Goal: Task Accomplishment & Management: Use online tool/utility

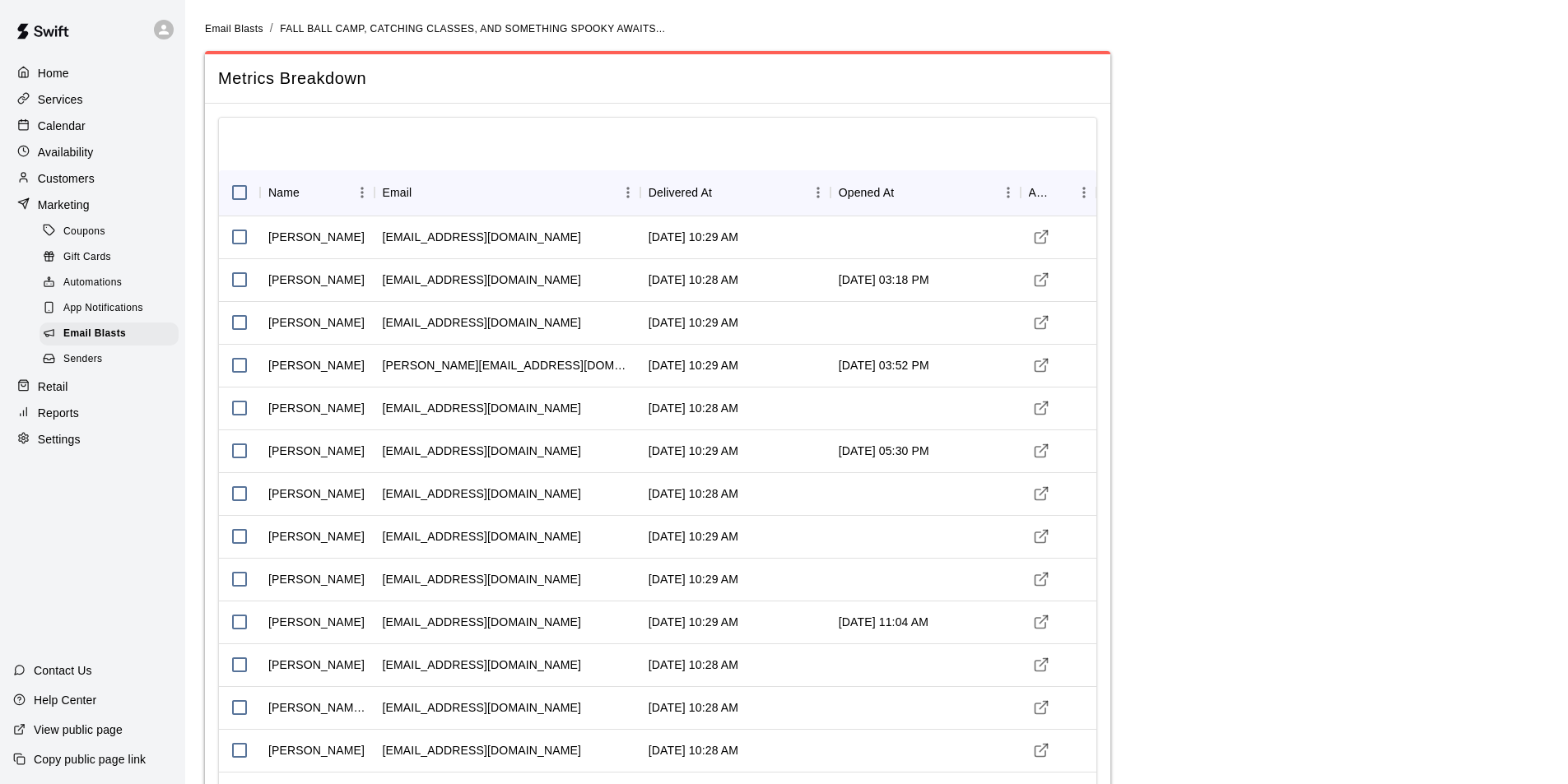
scroll to position [5429, 0]
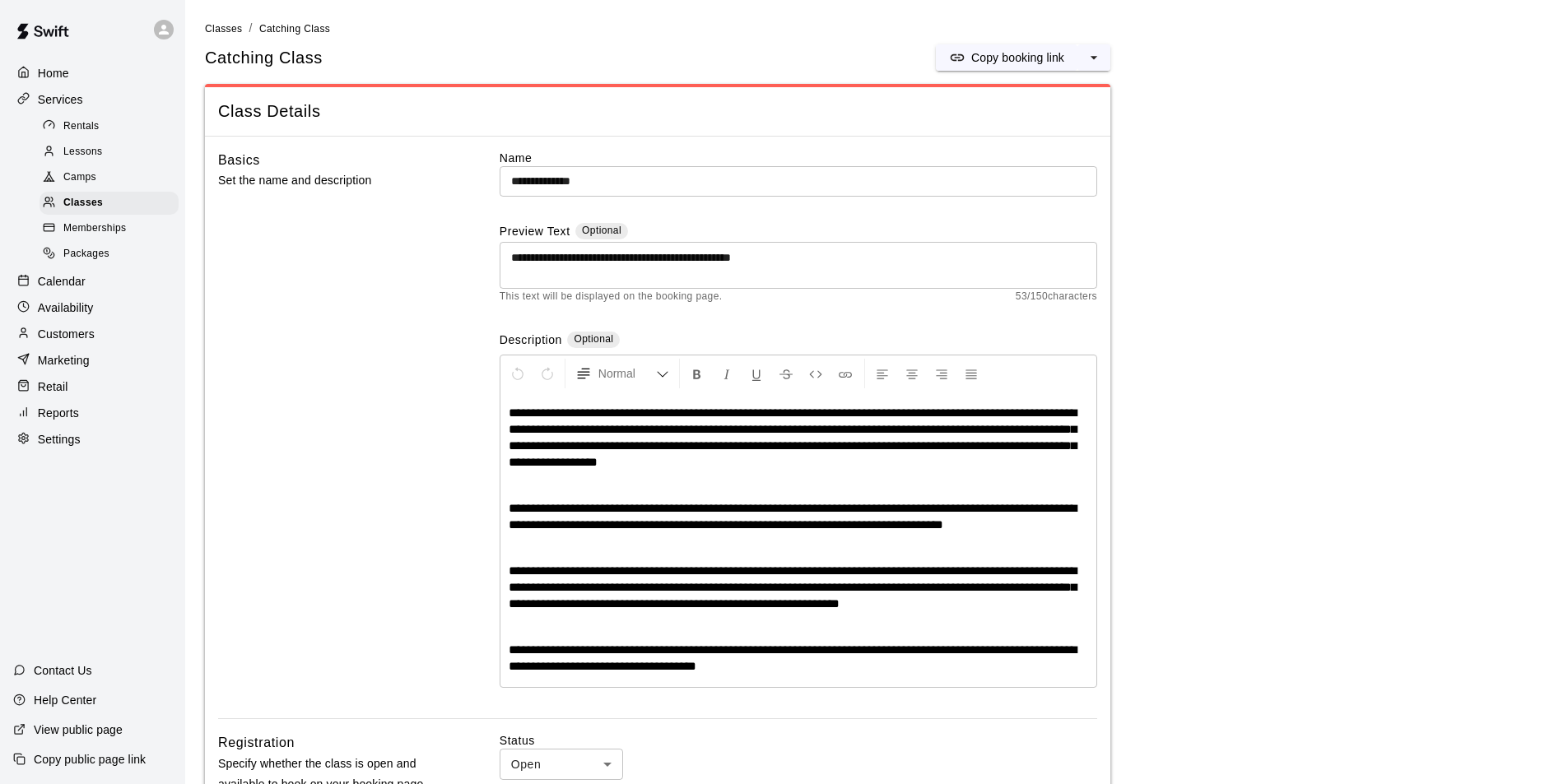
click at [89, 158] on span "Lessons" at bounding box center [83, 152] width 40 height 16
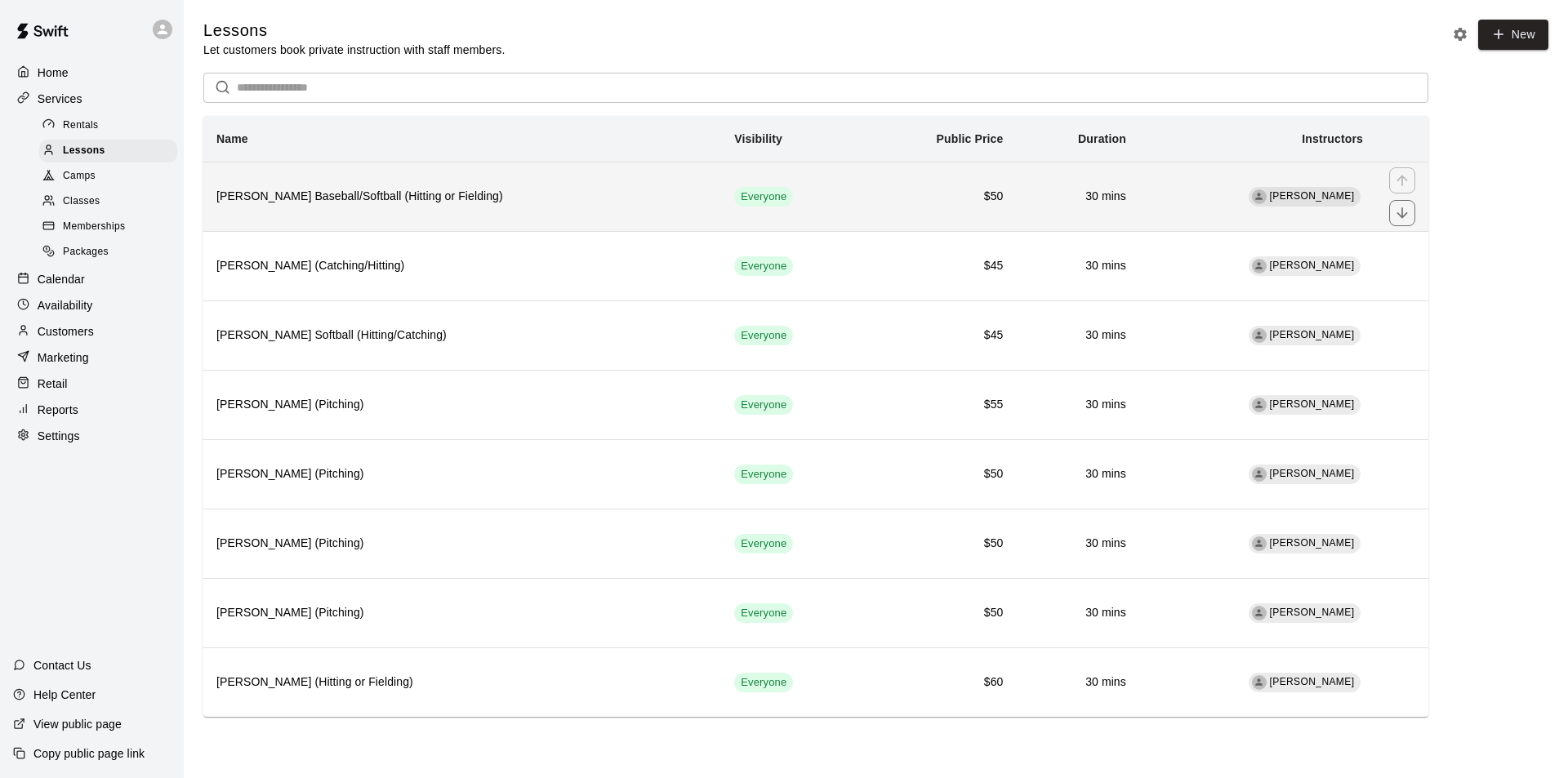
click at [486, 213] on th "Leo Seminati Baseball/Softball (Hitting or Fielding)" at bounding box center [462, 197] width 517 height 70
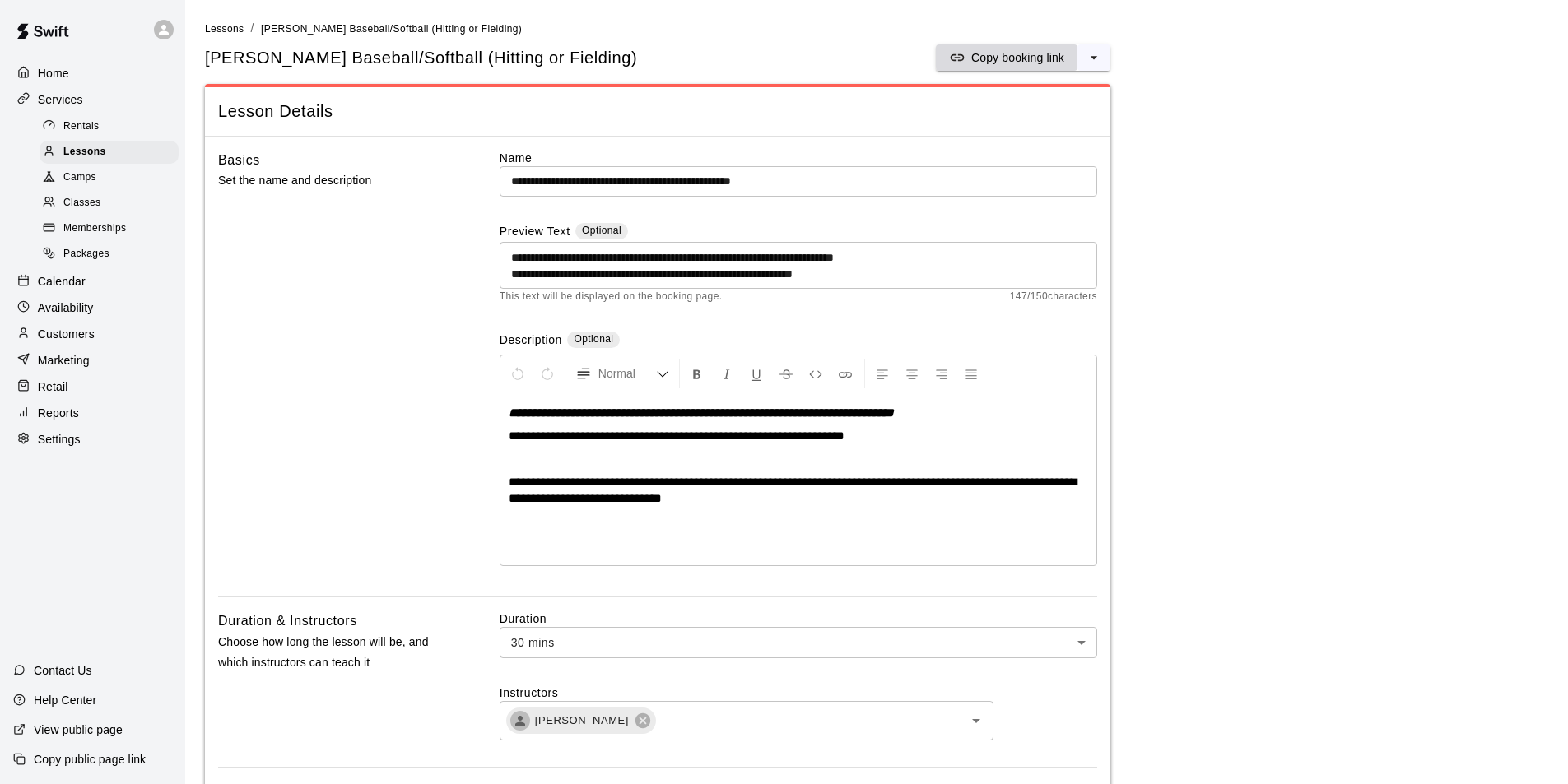
click at [972, 53] on p "Copy booking link" at bounding box center [1017, 58] width 93 height 16
click at [233, 32] on span "Lessons" at bounding box center [225, 29] width 40 height 12
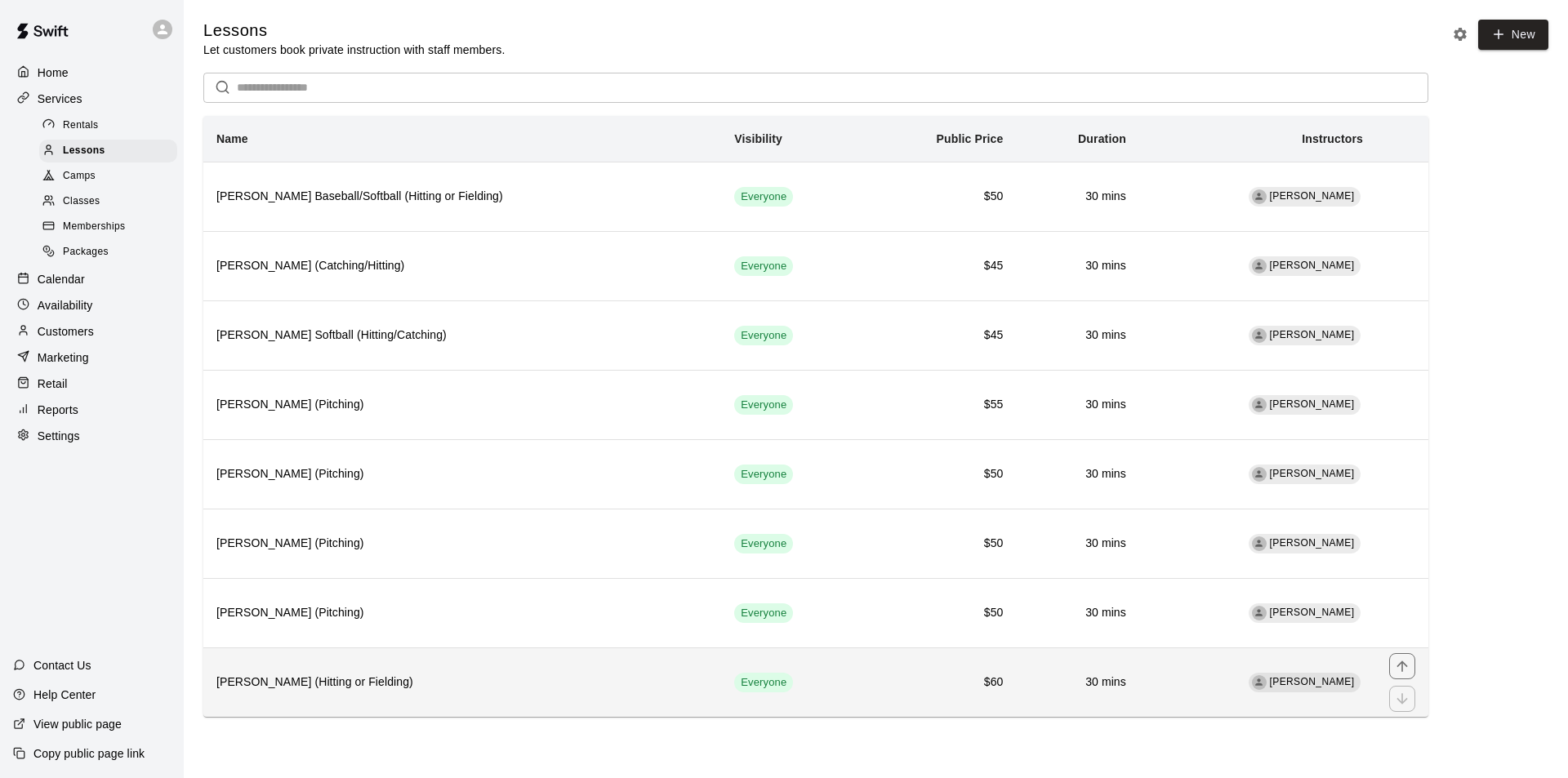
click at [302, 688] on h6 "Omar Velazquez (Hitting or Fielding)" at bounding box center [462, 682] width 491 height 18
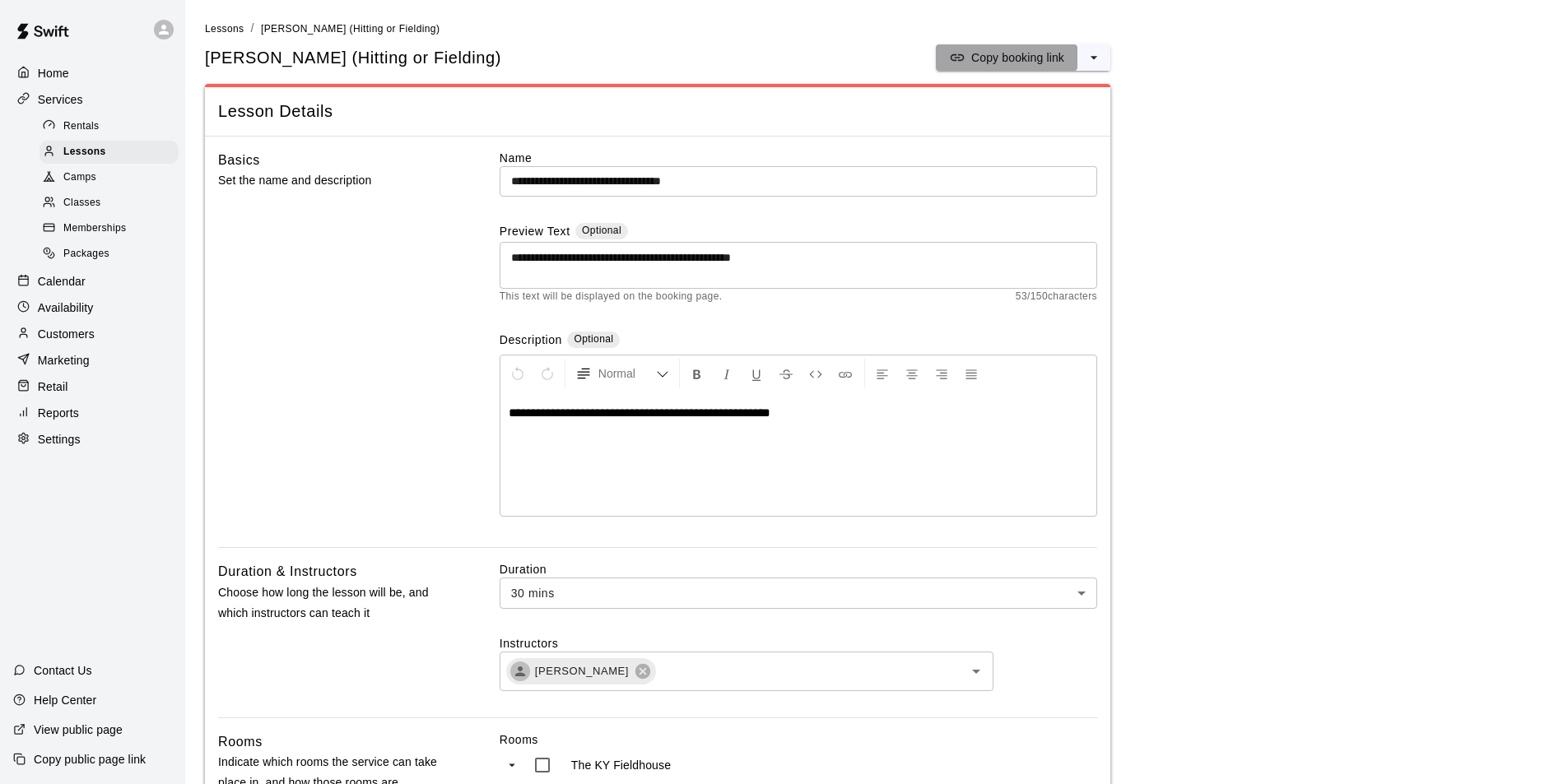
click at [987, 51] on p "Copy booking link" at bounding box center [1017, 58] width 93 height 16
click at [227, 28] on span "Lessons" at bounding box center [225, 29] width 40 height 12
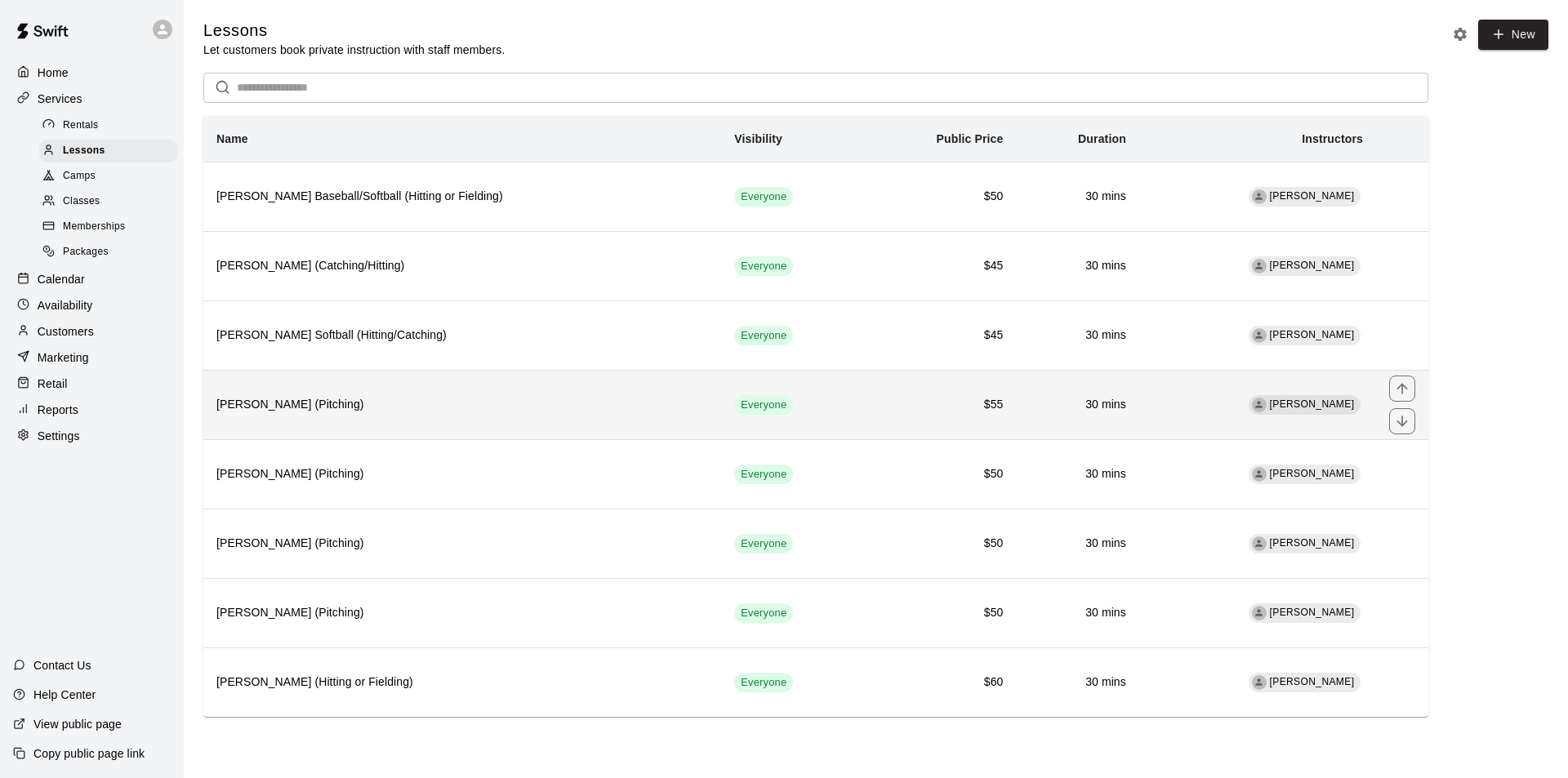
click at [301, 418] on th "Chris Ingoglia (Pitching)" at bounding box center [462, 405] width 517 height 70
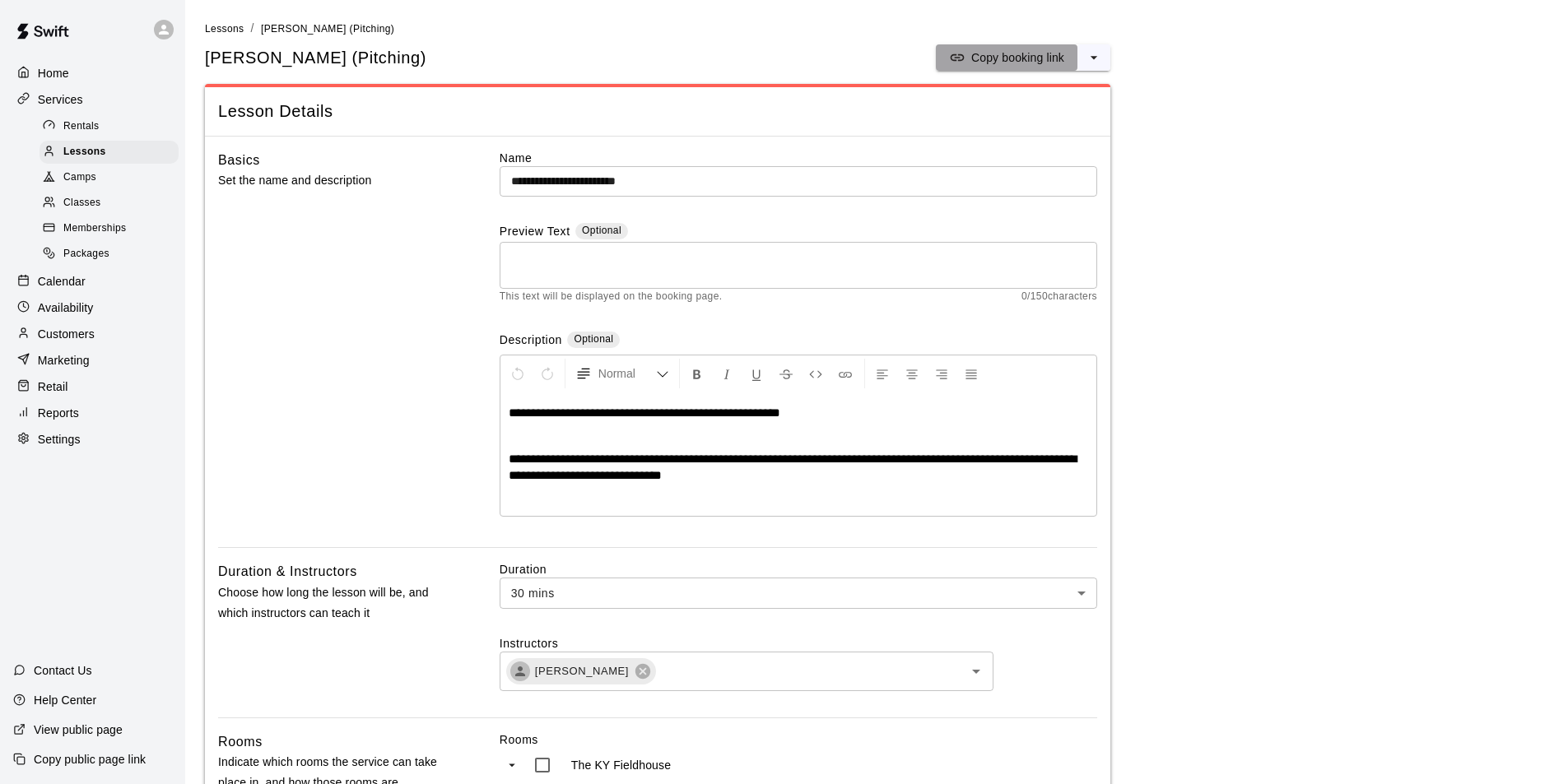
click at [1003, 54] on p "Copy booking link" at bounding box center [1017, 58] width 93 height 16
click at [233, 33] on span "Lessons" at bounding box center [225, 29] width 40 height 12
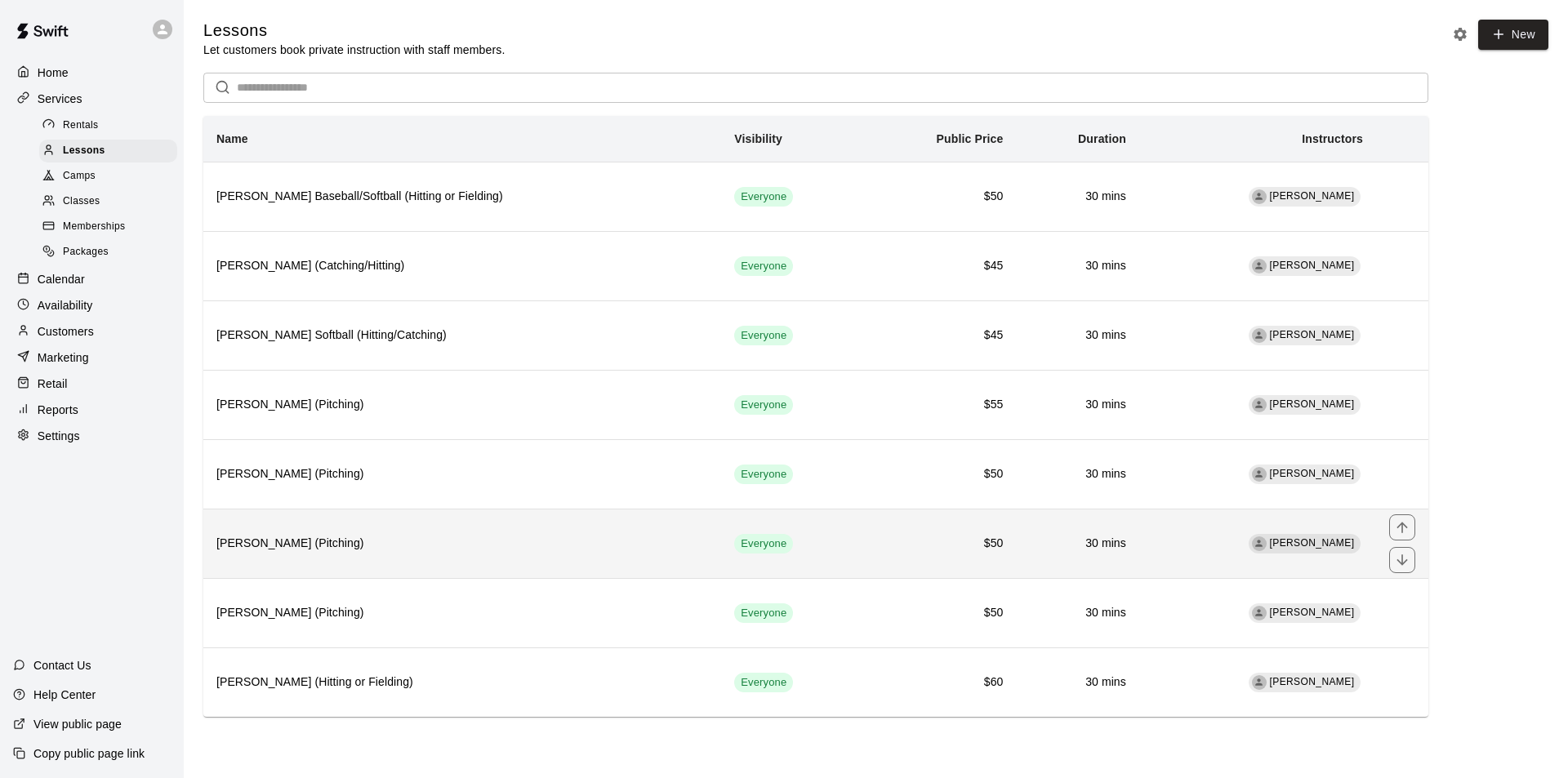
click at [480, 546] on h6 "Scott Sizemore (Pitching)" at bounding box center [462, 544] width 491 height 18
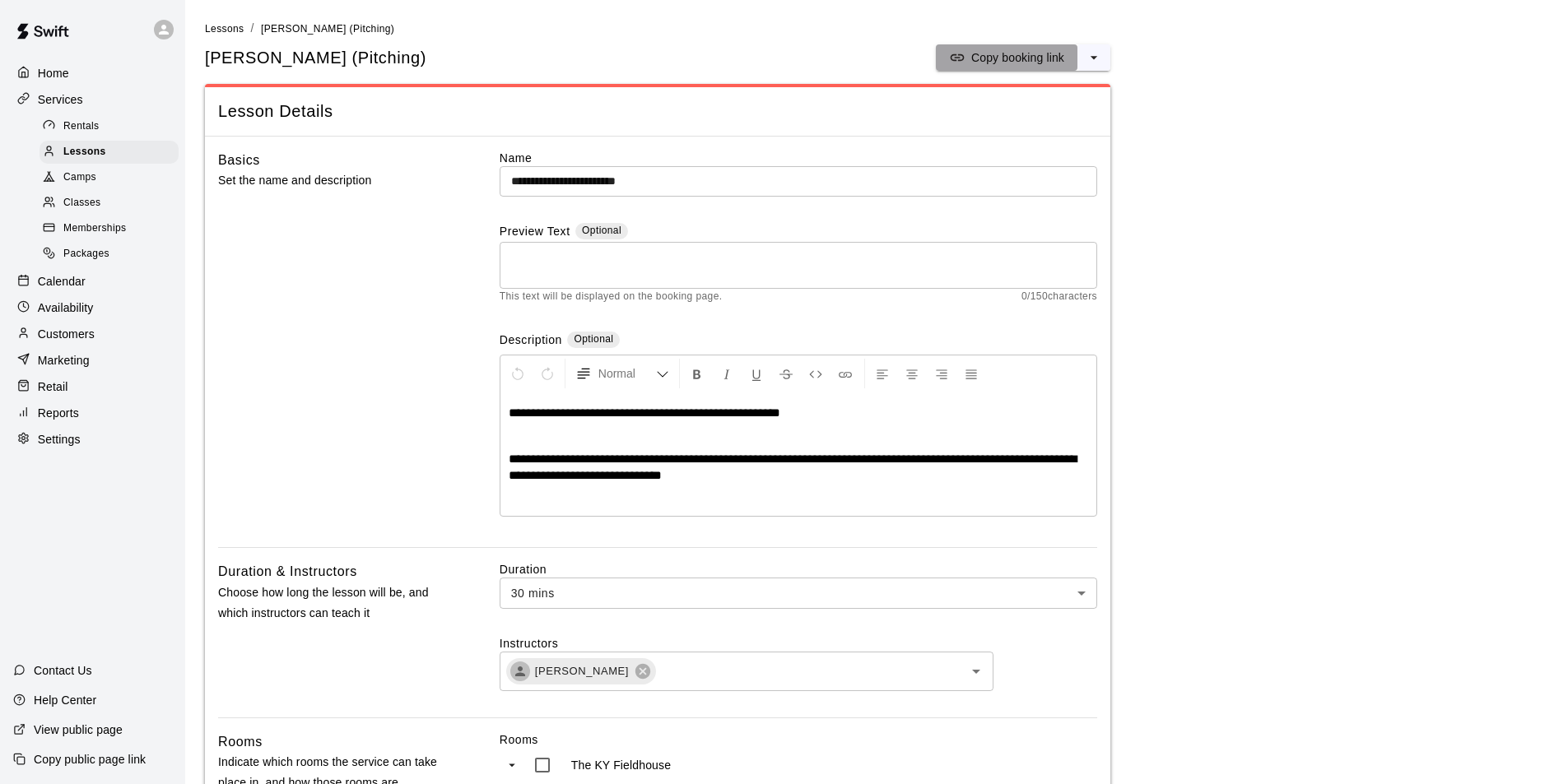
click at [996, 53] on p "Copy booking link" at bounding box center [1017, 58] width 93 height 16
click at [215, 32] on span "Lessons" at bounding box center [225, 29] width 40 height 12
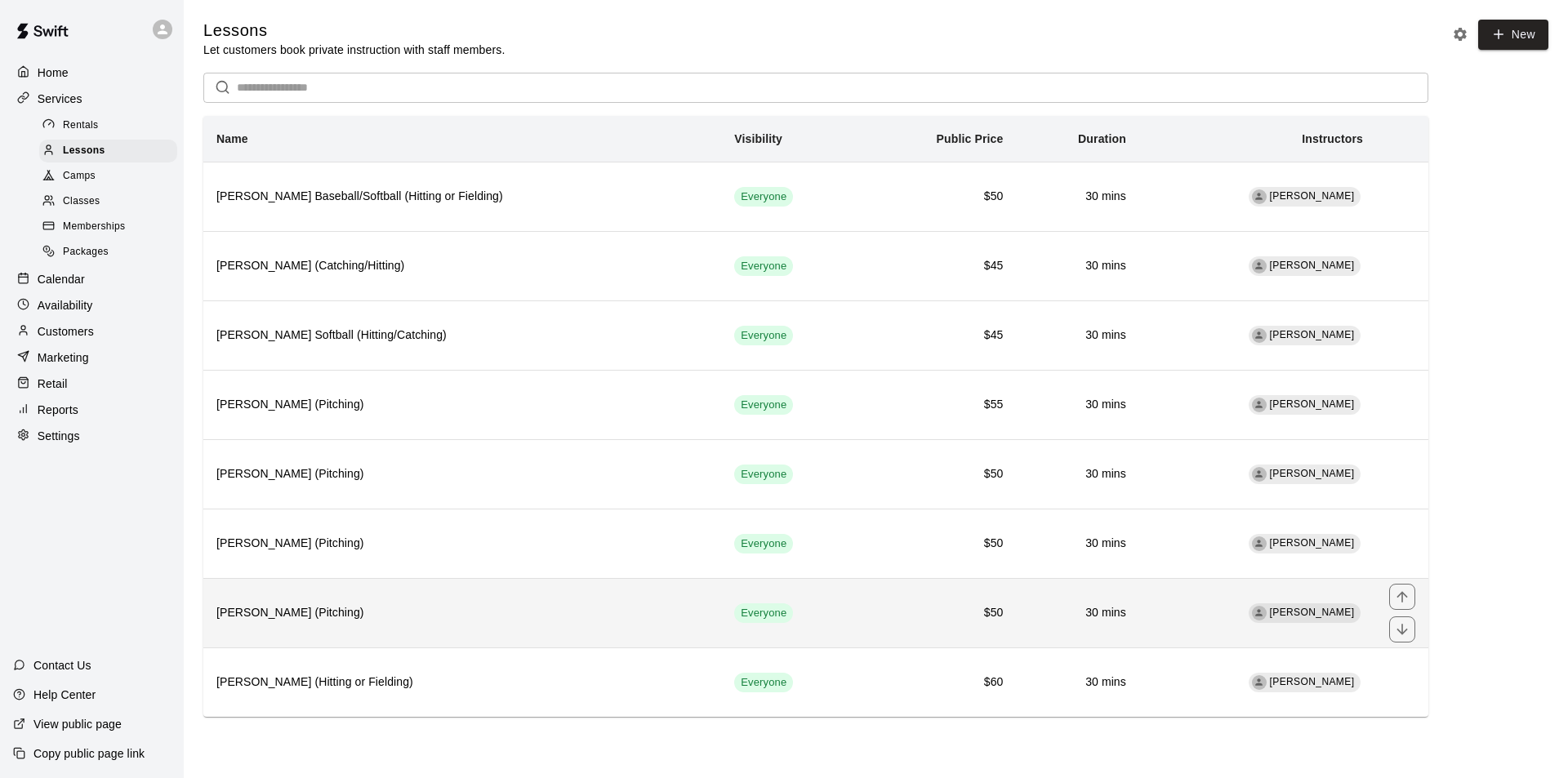
click at [276, 612] on h6 "Evan Webster (Pitching)" at bounding box center [462, 613] width 491 height 18
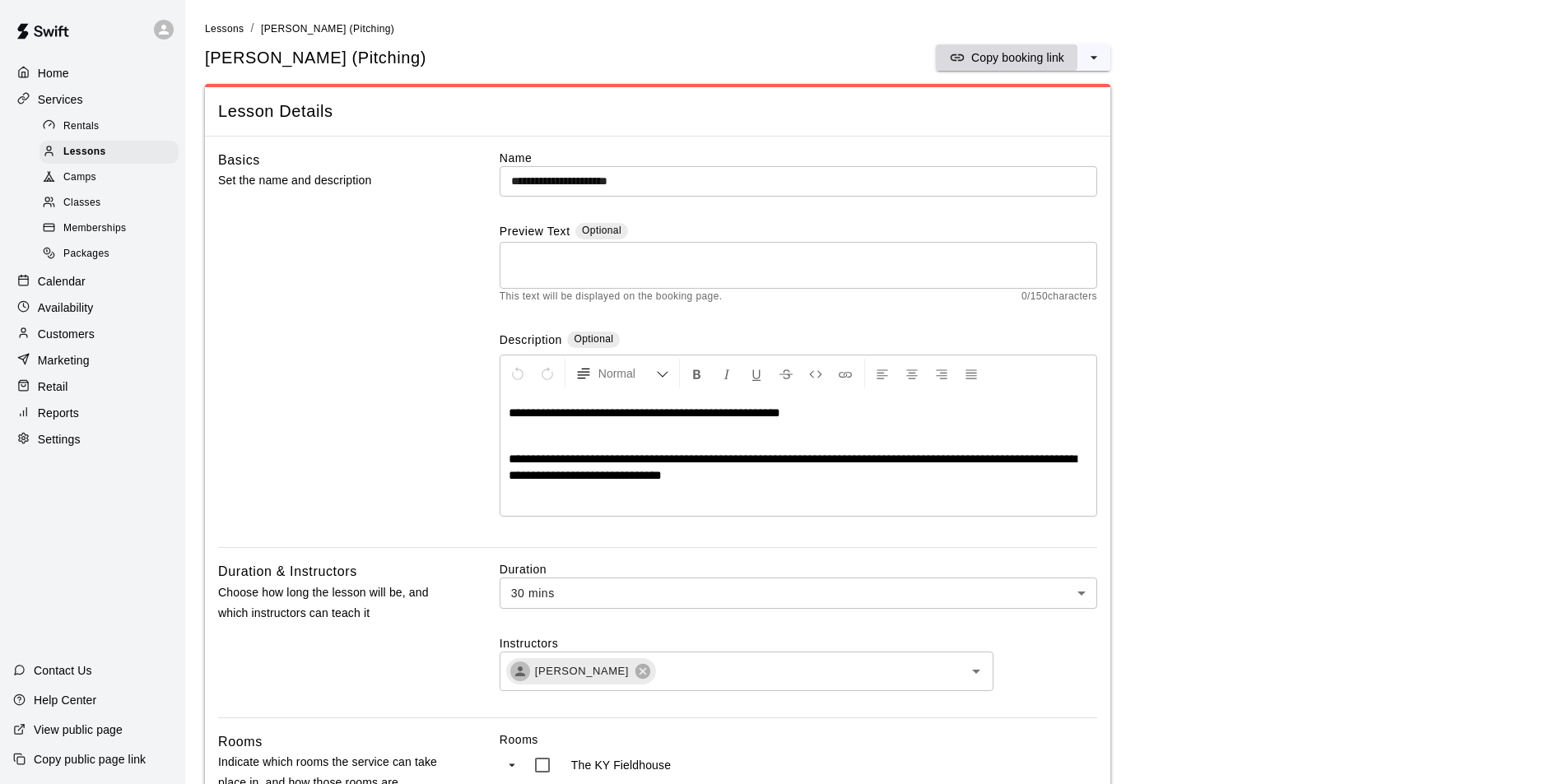
click at [1009, 59] on p "Copy booking link" at bounding box center [1017, 58] width 93 height 16
click at [210, 32] on span "Lessons" at bounding box center [225, 29] width 40 height 12
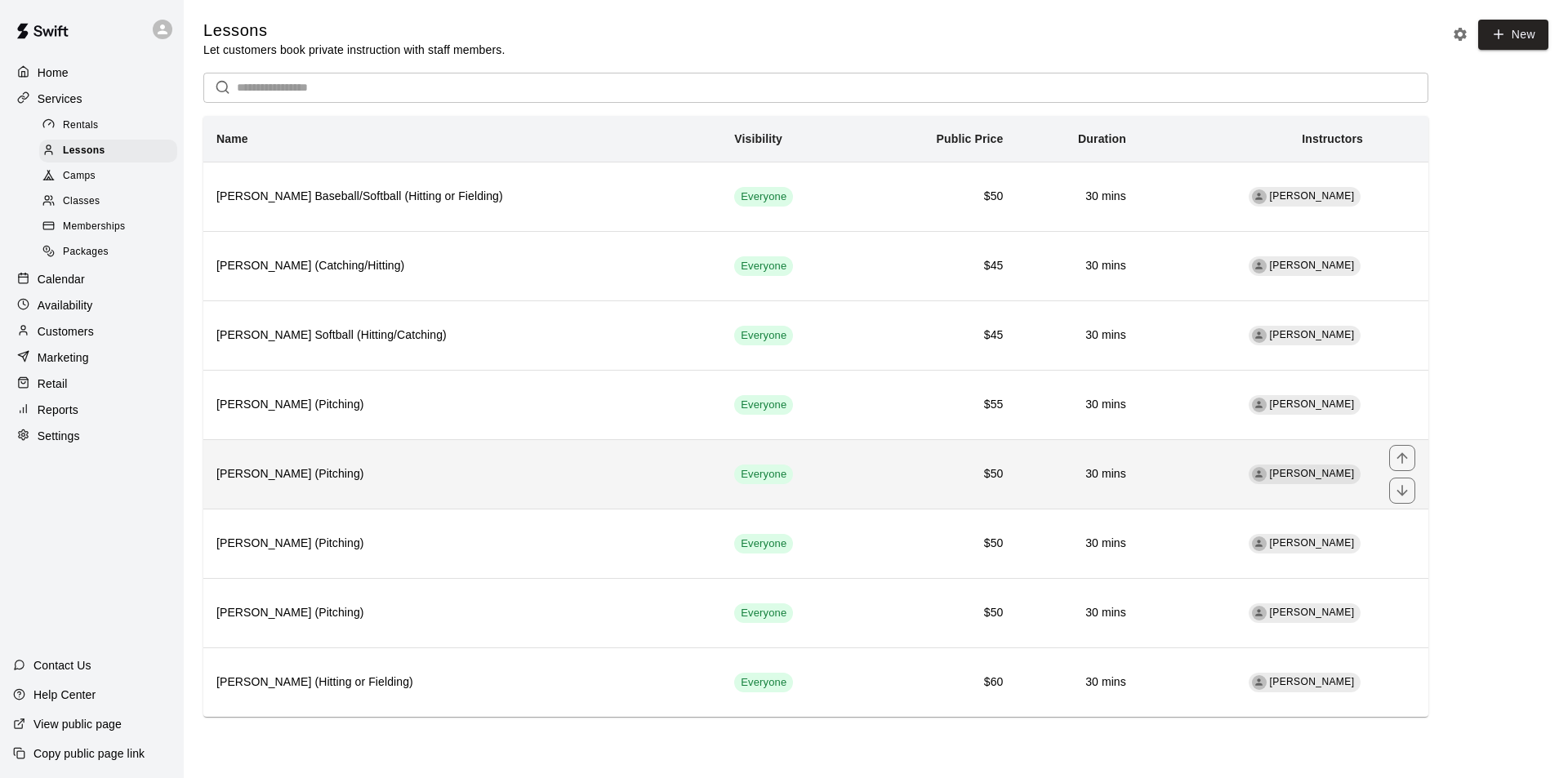
click at [280, 470] on h6 "Sean Hughes (Pitching)" at bounding box center [462, 474] width 491 height 18
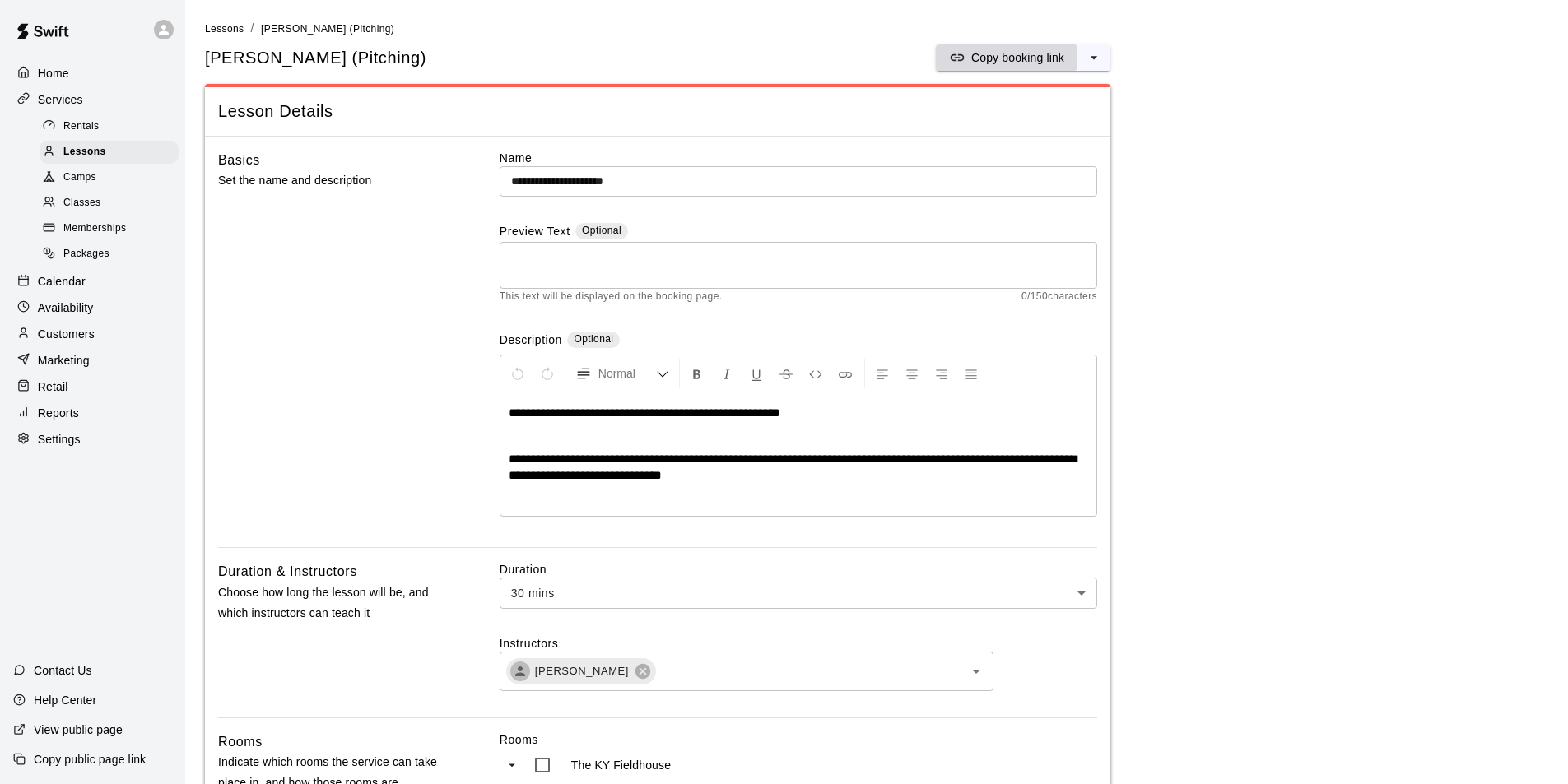
click at [1023, 62] on p "Copy booking link" at bounding box center [1017, 58] width 93 height 16
click at [227, 28] on span "Lessons" at bounding box center [225, 29] width 40 height 12
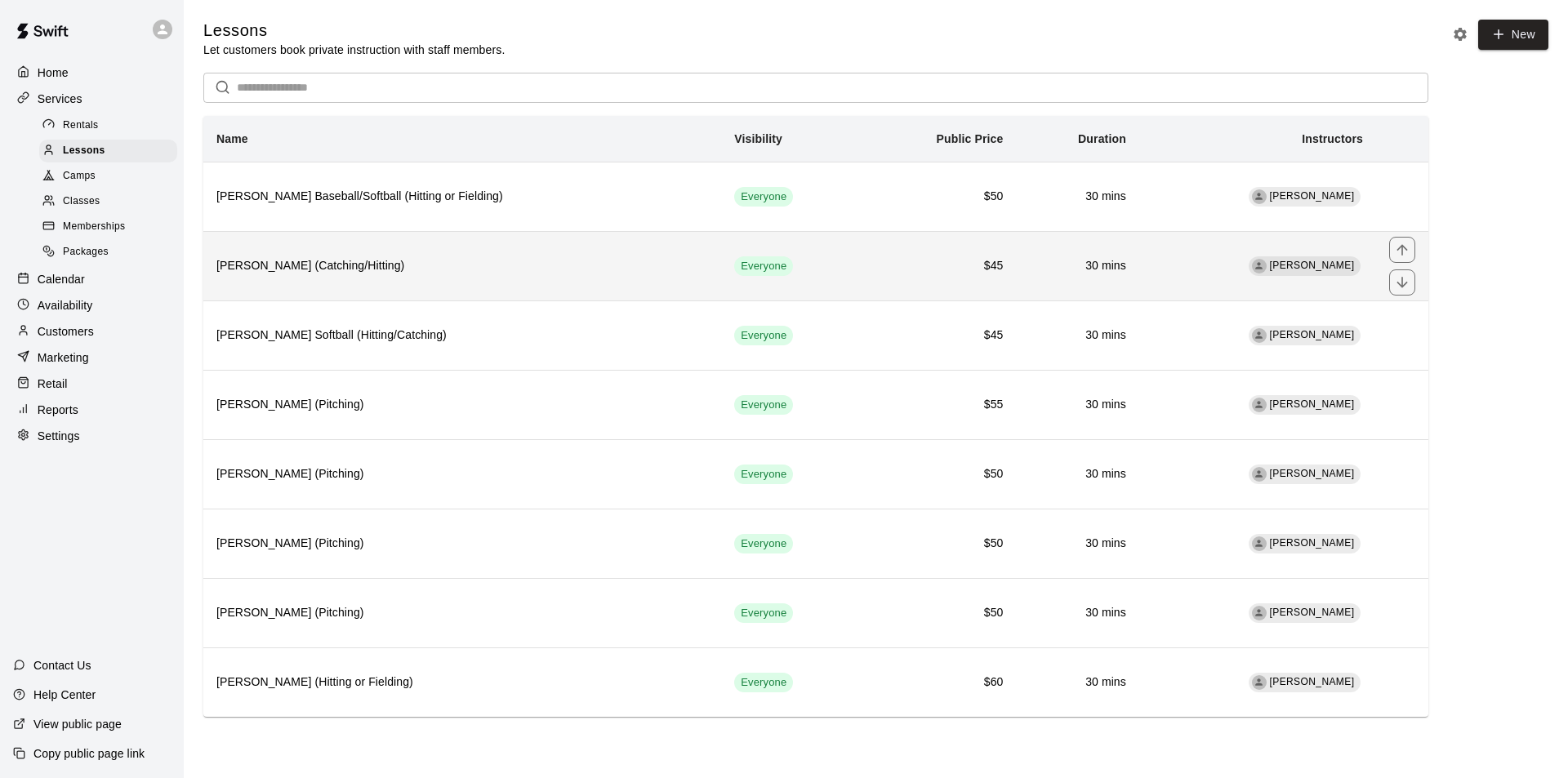
click at [466, 251] on th "Jacob Caruso (Catching/Hitting)" at bounding box center [462, 266] width 517 height 70
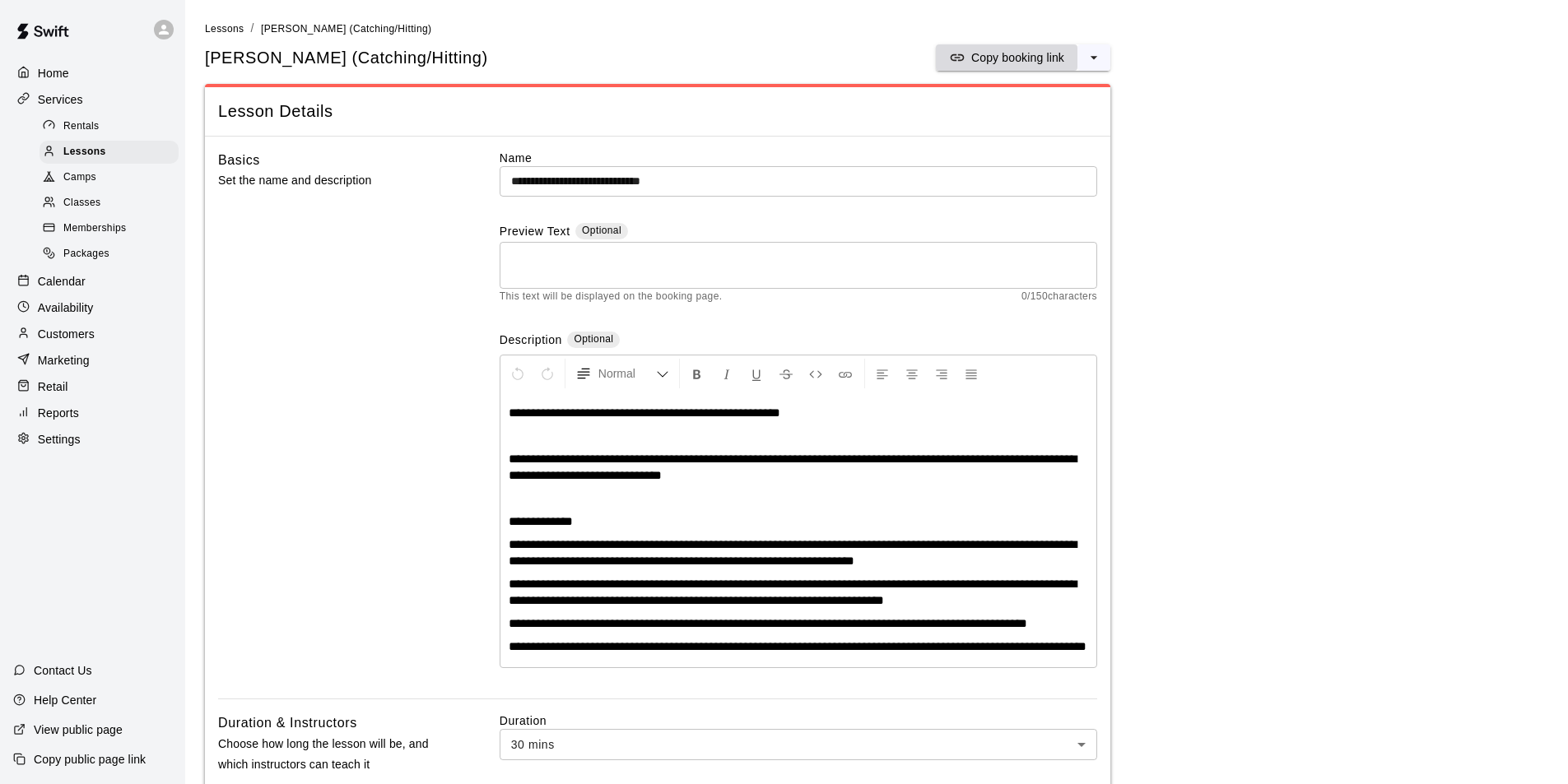
click at [983, 52] on p "Copy booking link" at bounding box center [1017, 58] width 93 height 16
click at [210, 29] on span "Lessons" at bounding box center [225, 29] width 40 height 12
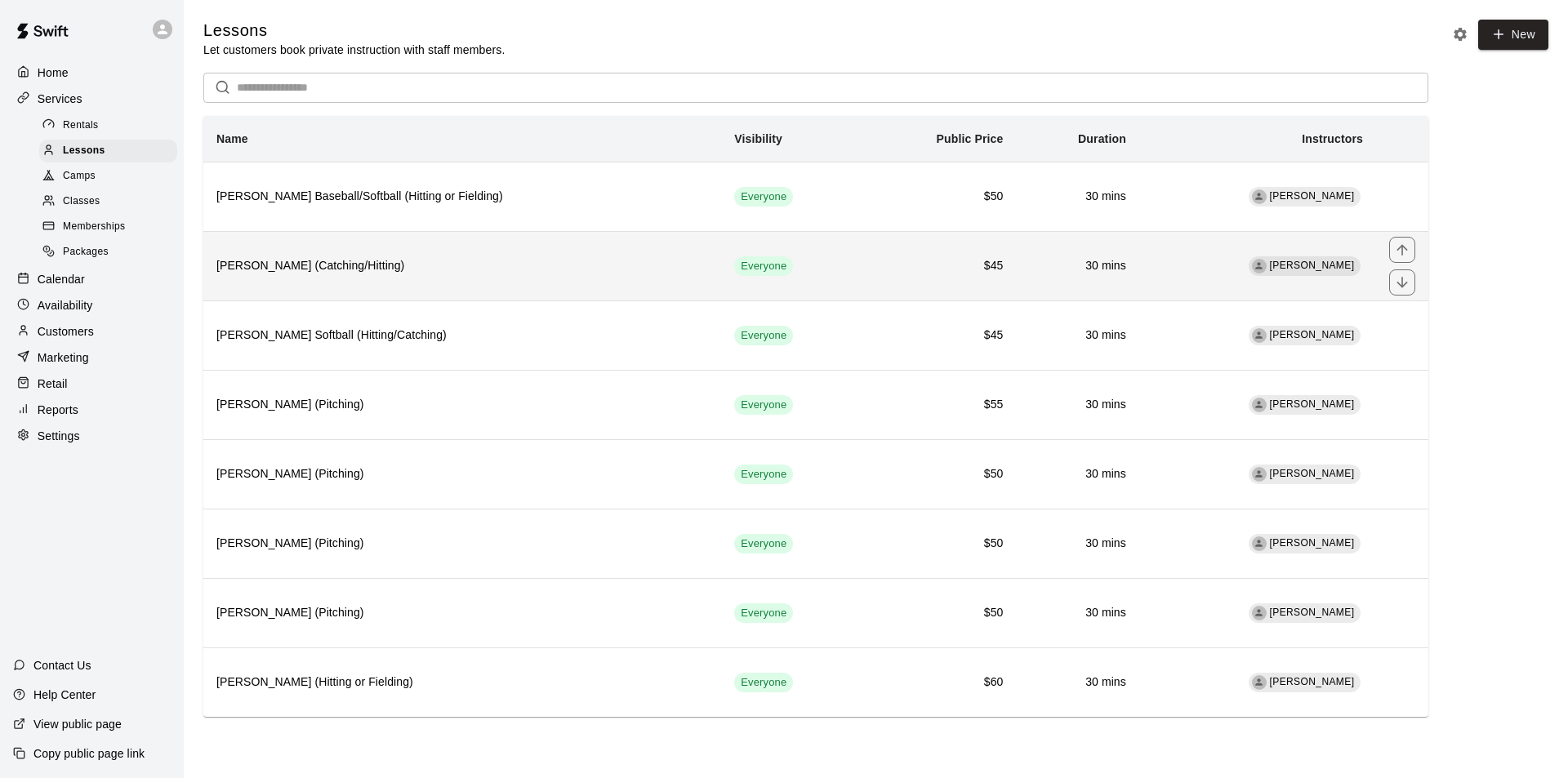
click at [298, 280] on th "Jacob Caruso (Catching/Hitting)" at bounding box center [462, 266] width 517 height 70
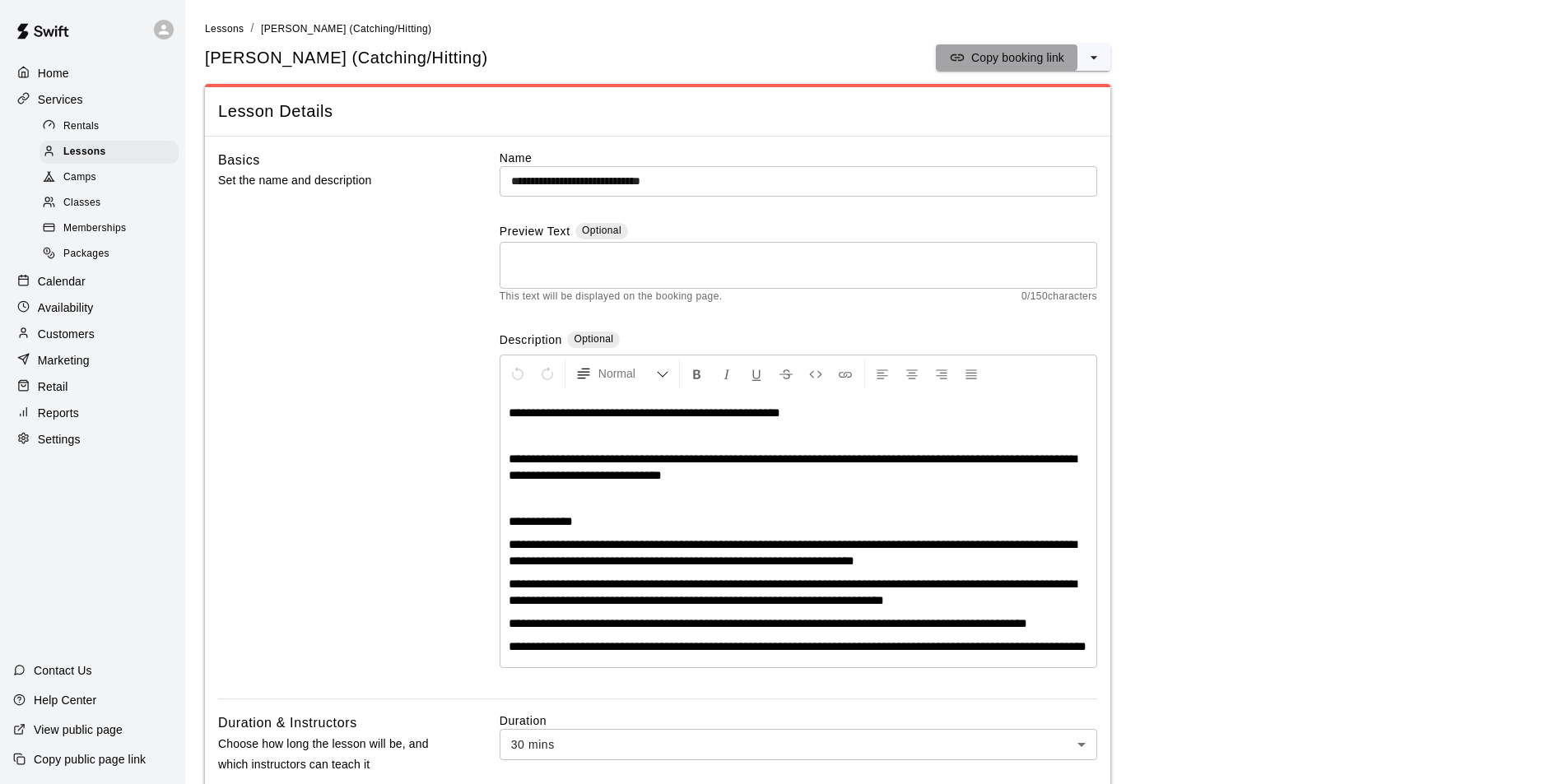
click at [980, 64] on p "Copy booking link" at bounding box center [1017, 58] width 93 height 16
click at [211, 29] on span "Lessons" at bounding box center [225, 29] width 40 height 12
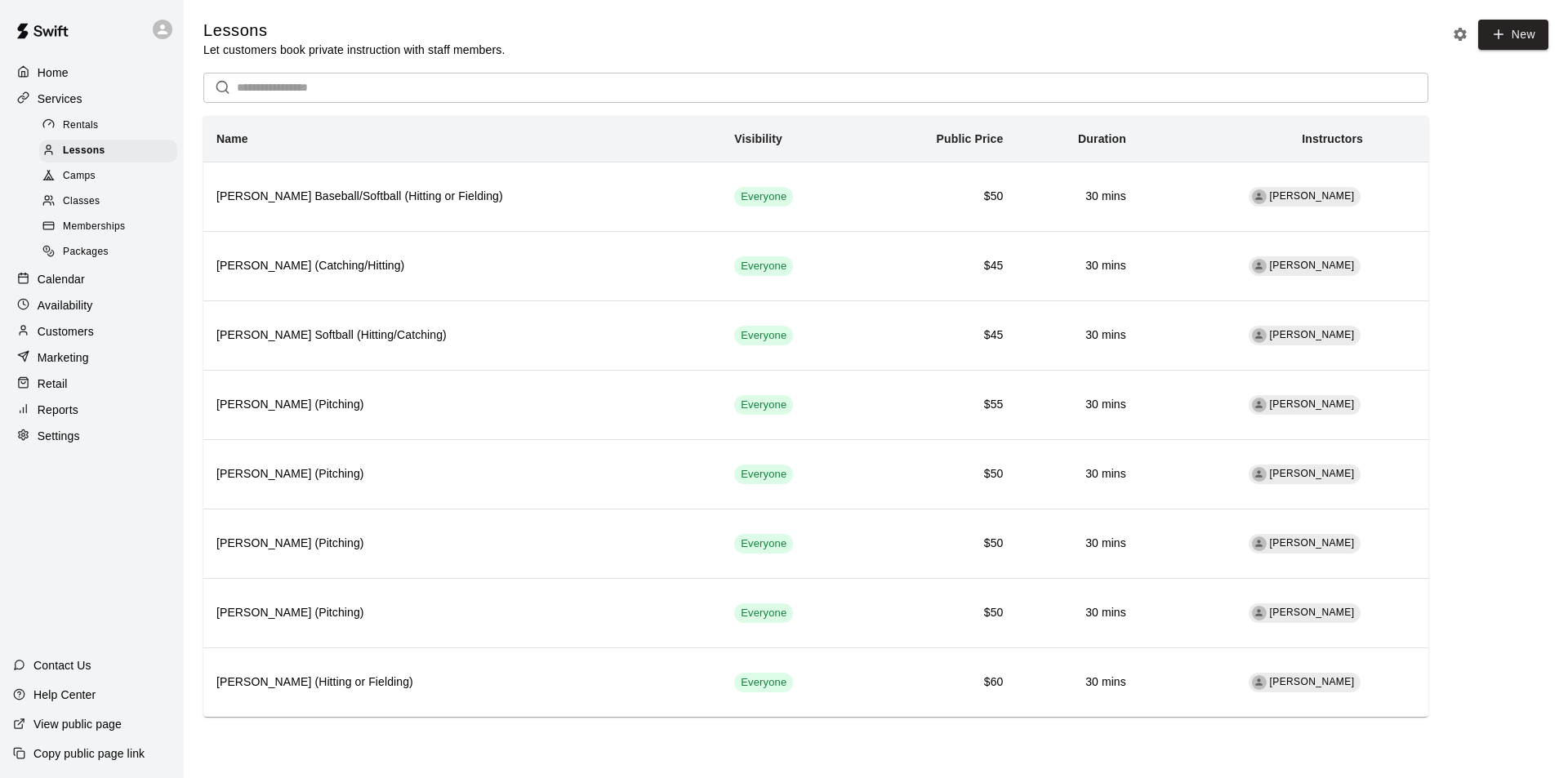
click at [96, 201] on span "Classes" at bounding box center [80, 202] width 37 height 16
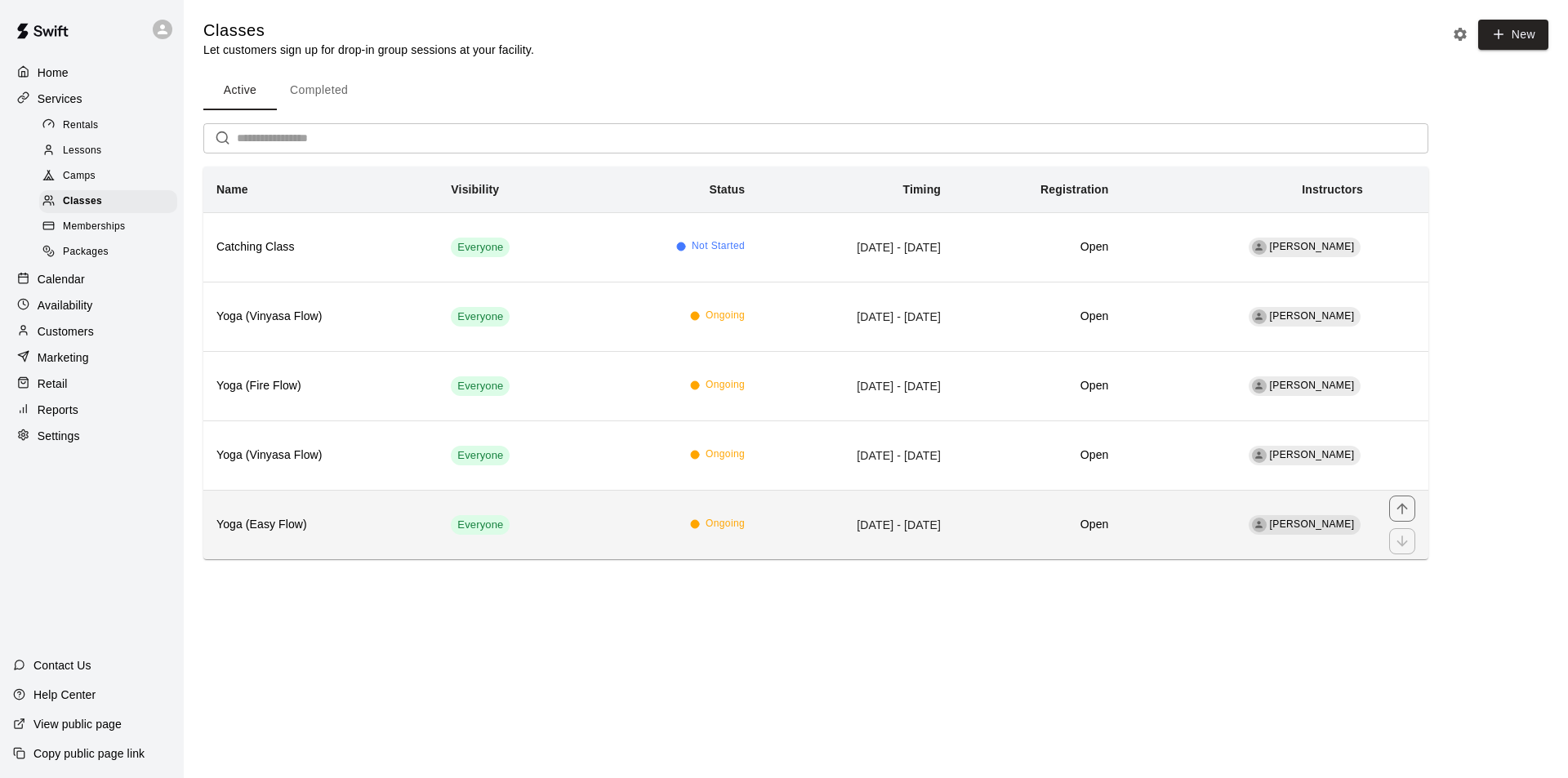
click at [368, 527] on h6 "Yoga (Easy Flow)" at bounding box center [320, 525] width 208 height 18
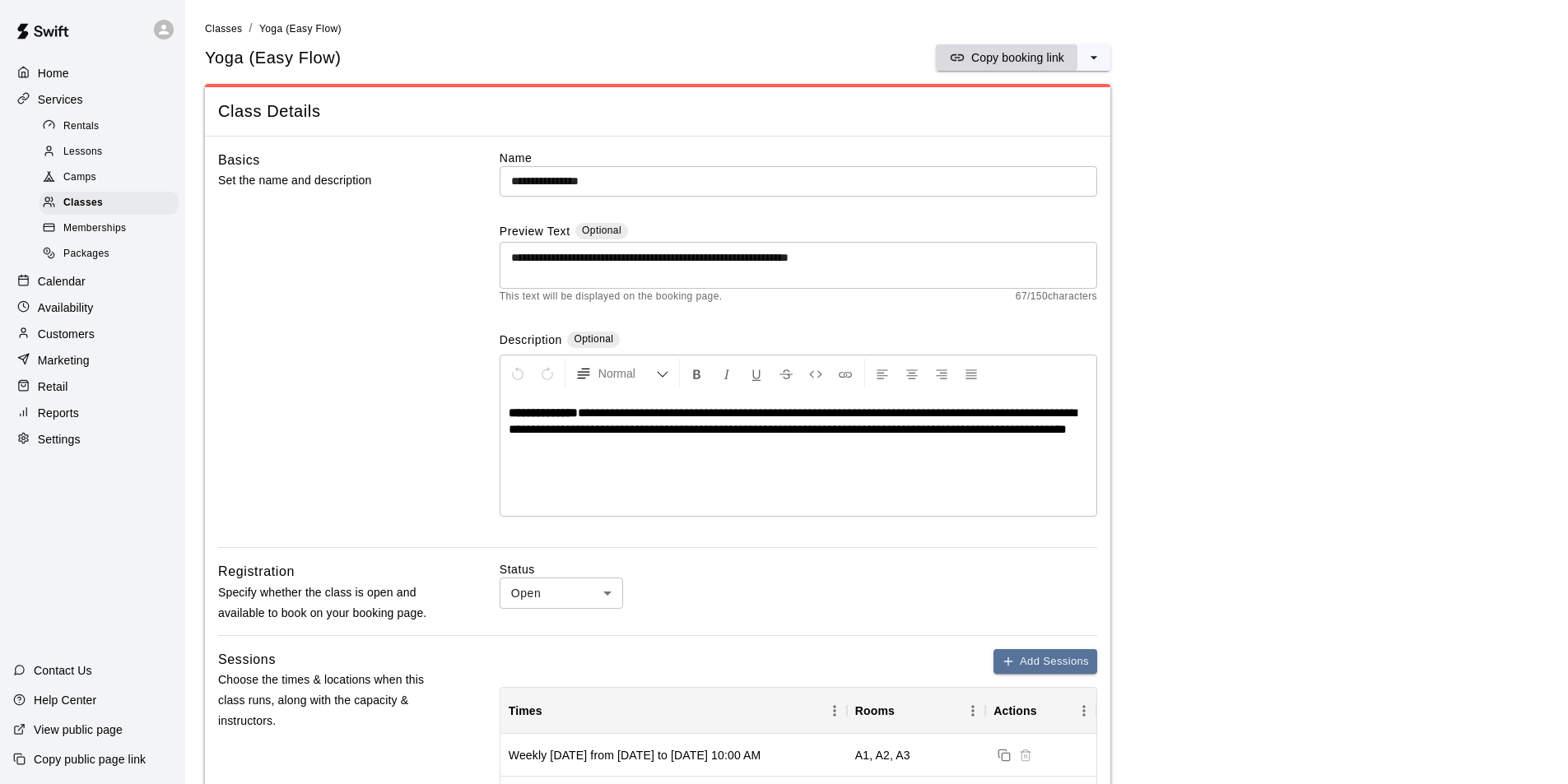
click at [994, 58] on p "Copy booking link" at bounding box center [1017, 58] width 93 height 16
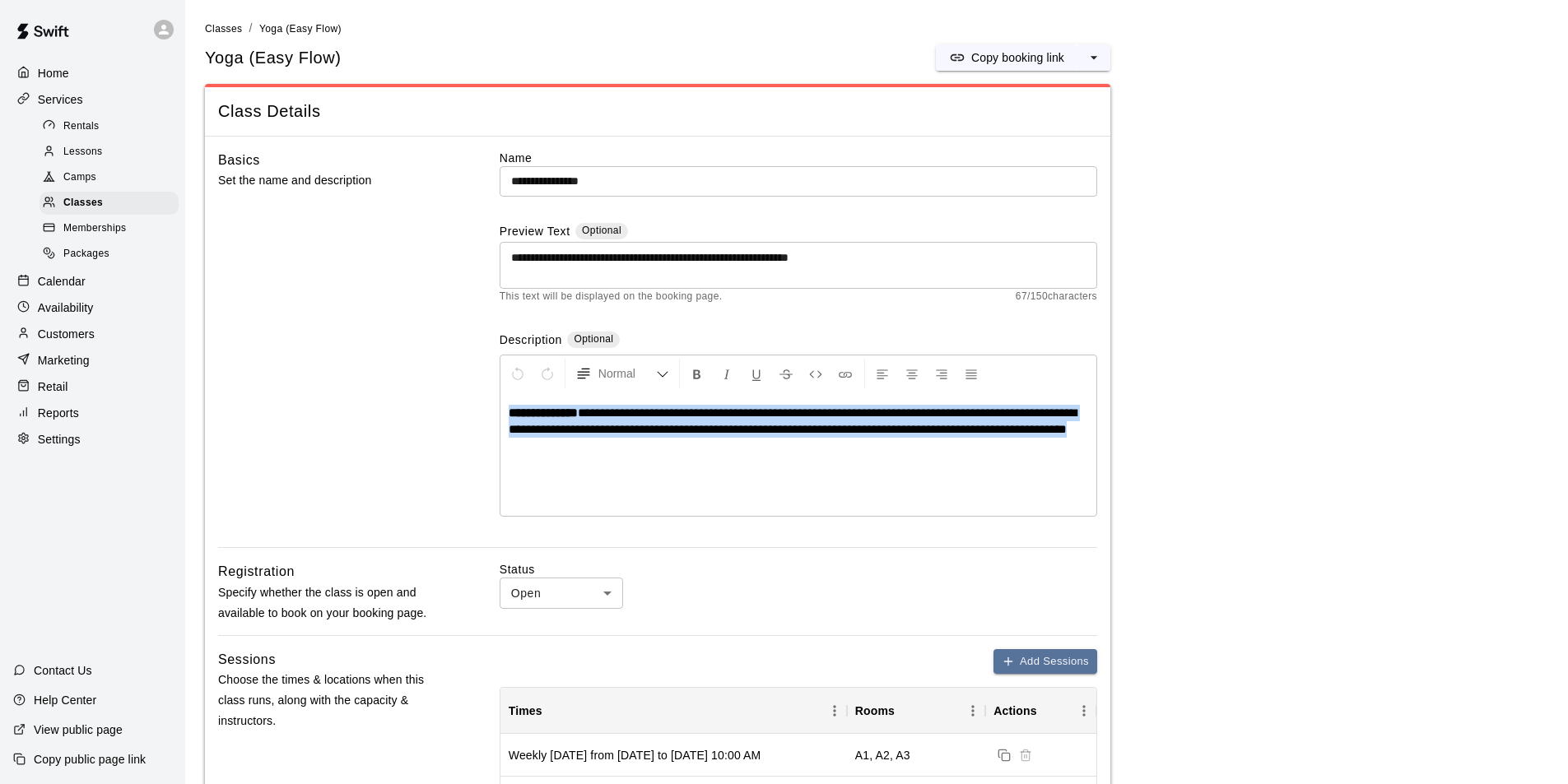
drag, startPoint x: 691, startPoint y: 453, endPoint x: 421, endPoint y: 397, distance: 275.7
click at [421, 397] on div "**********" at bounding box center [657, 348] width 879 height 398
click at [224, 28] on span "Classes" at bounding box center [223, 29] width 37 height 12
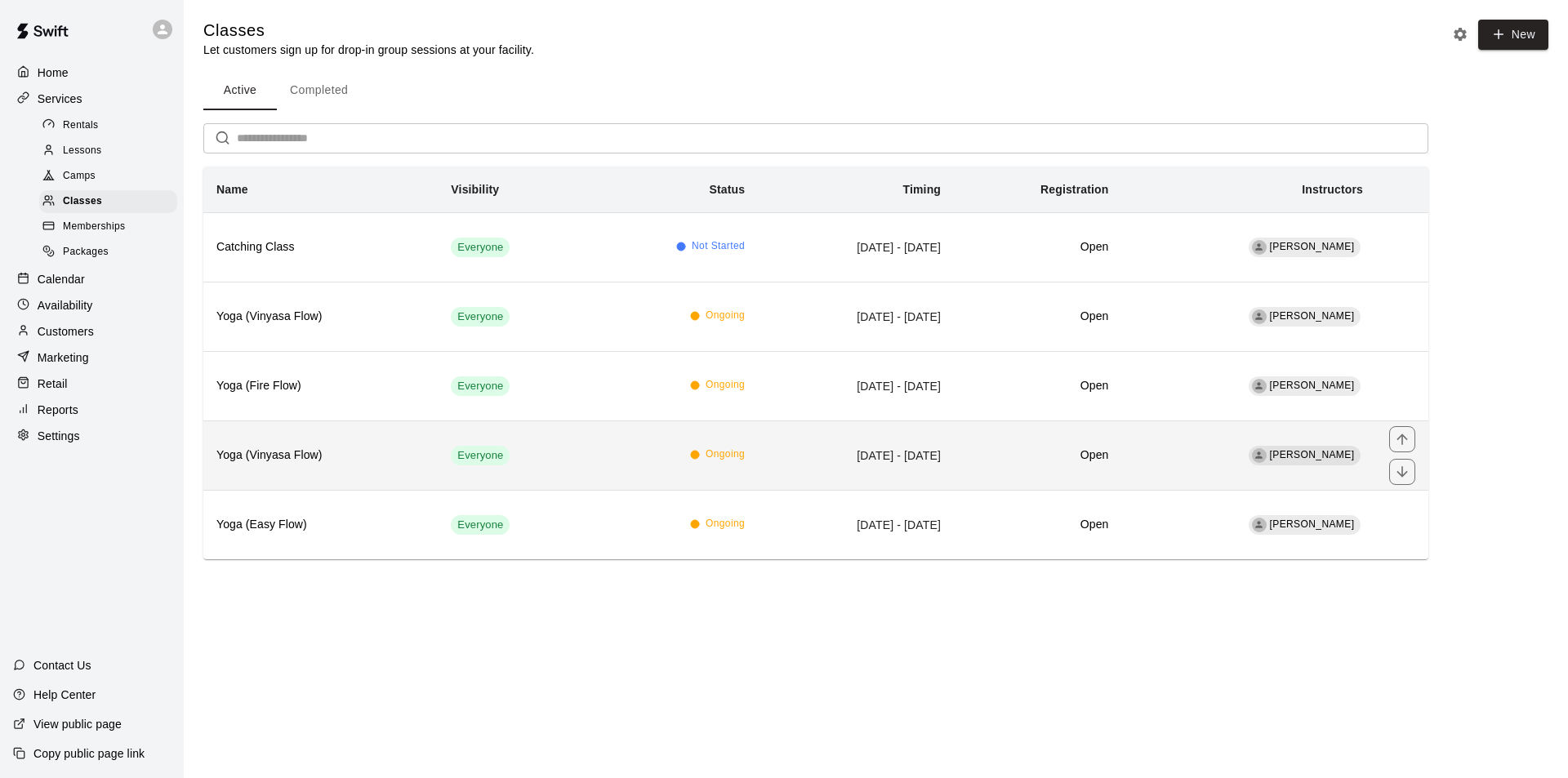
click at [367, 445] on th "Yoga (Vinyasa Flow)" at bounding box center [321, 456] width 234 height 70
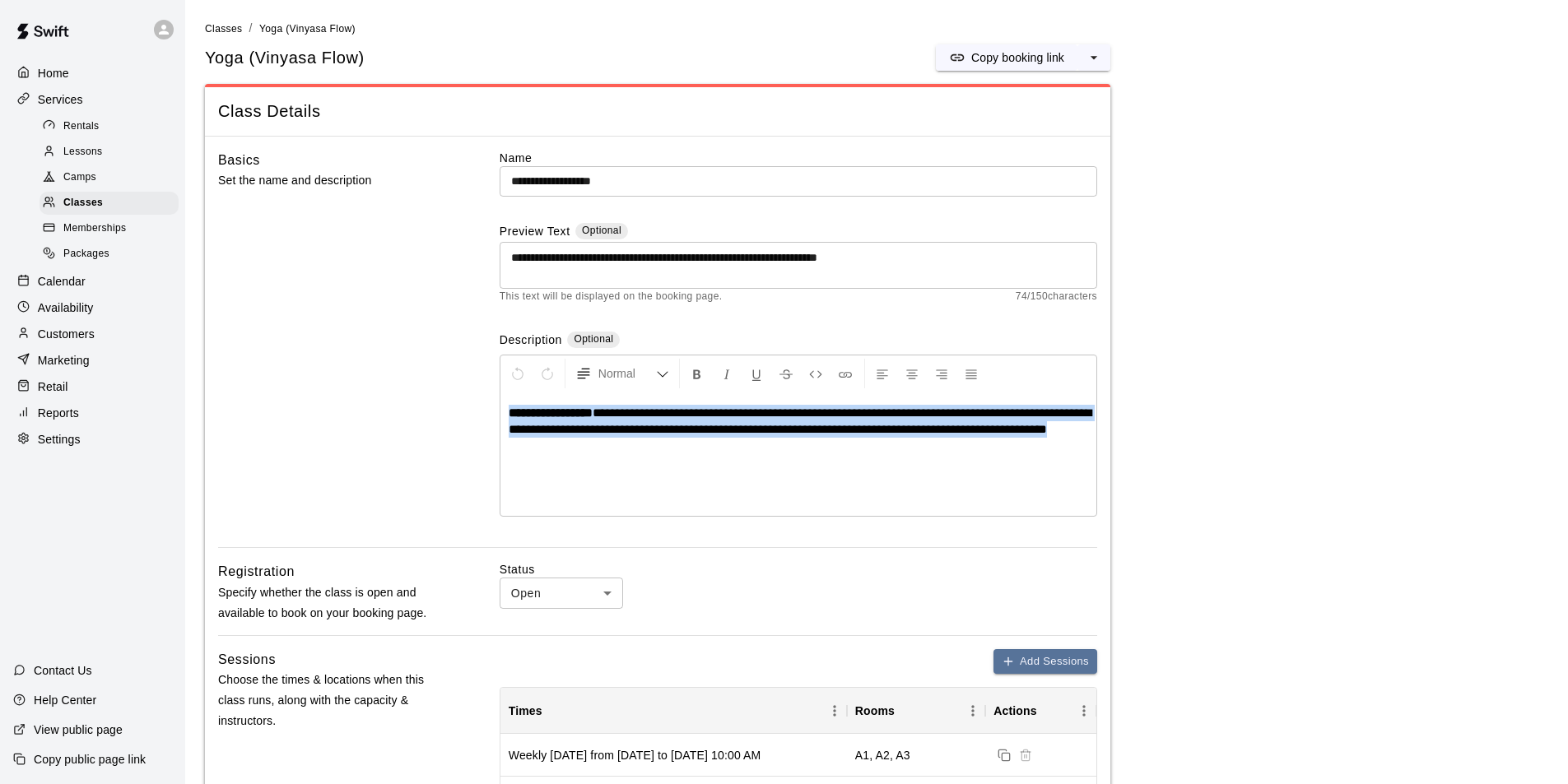
drag, startPoint x: 719, startPoint y: 452, endPoint x: 451, endPoint y: 376, distance: 278.6
click at [451, 376] on div "**********" at bounding box center [657, 348] width 879 height 398
click at [1008, 60] on p "Copy booking link" at bounding box center [1017, 58] width 93 height 16
click at [231, 24] on span "Classes" at bounding box center [223, 29] width 37 height 12
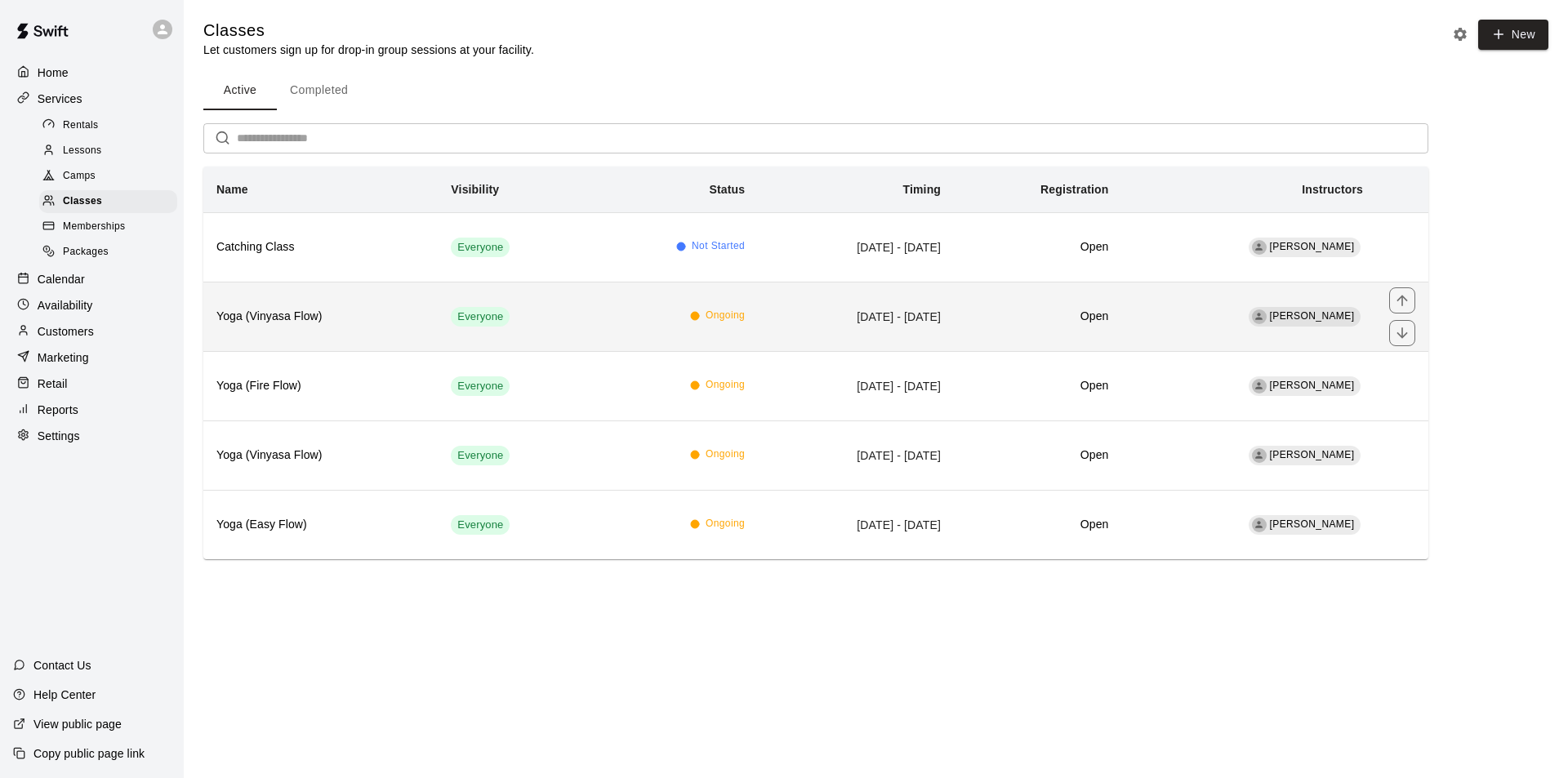
click at [277, 330] on th "Yoga (Vinyasa Flow)" at bounding box center [321, 316] width 234 height 70
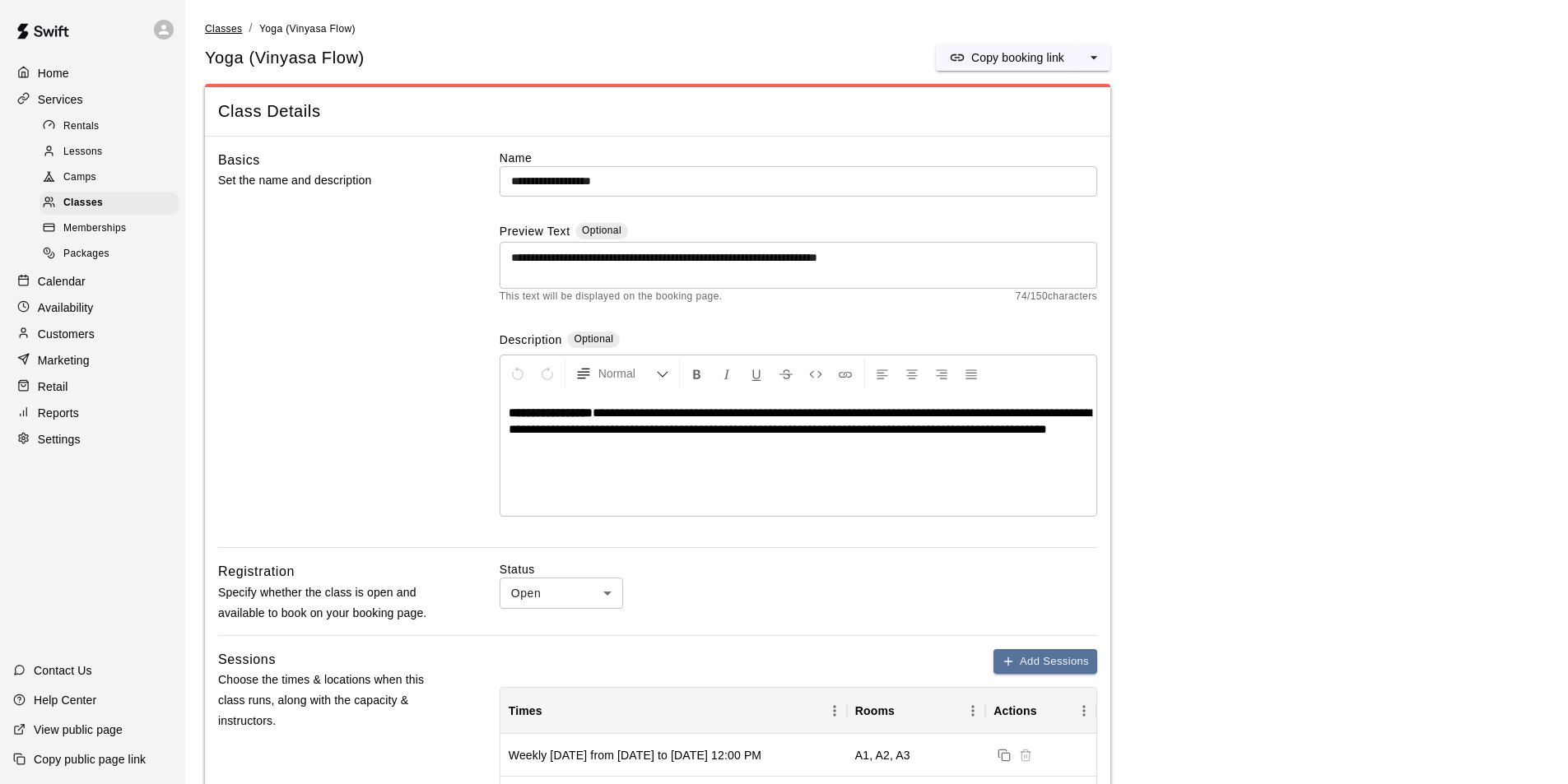
click at [224, 30] on span "Classes" at bounding box center [223, 29] width 37 height 12
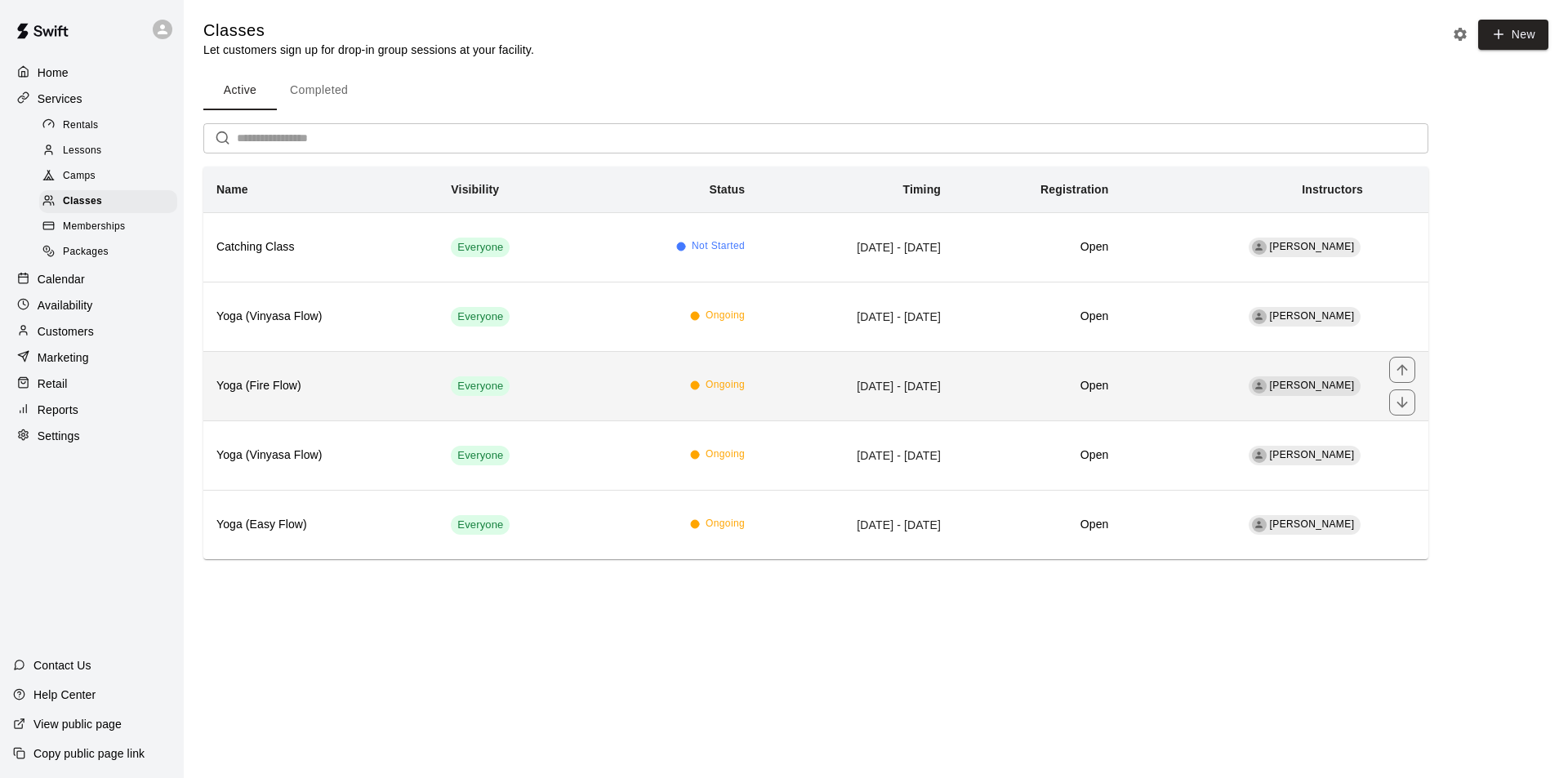
click at [304, 381] on h6 "Yoga (Fire Flow)" at bounding box center [320, 386] width 208 height 18
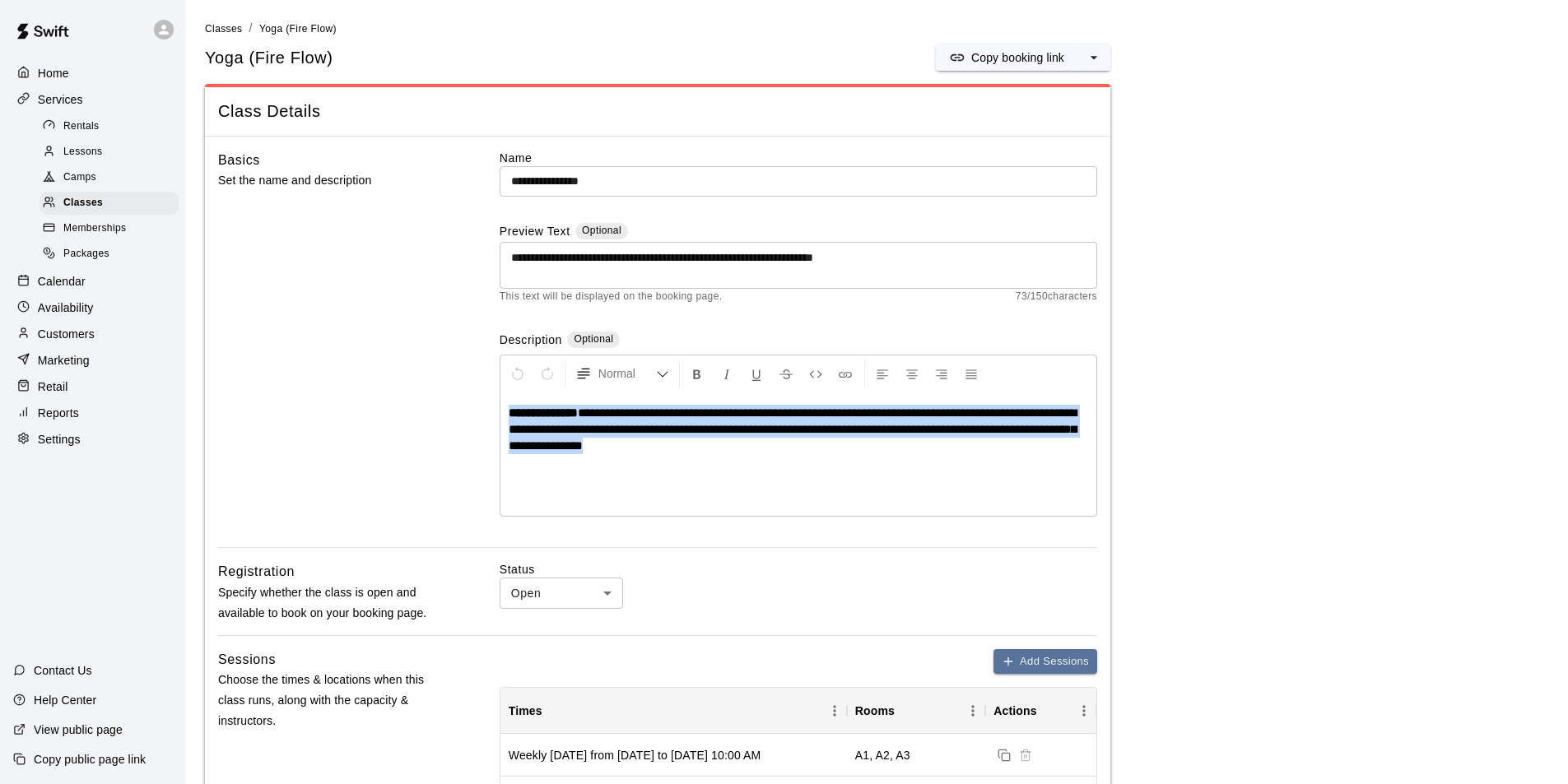
drag, startPoint x: 797, startPoint y: 451, endPoint x: 382, endPoint y: 380, distance: 421.0
click at [382, 380] on div "**********" at bounding box center [657, 348] width 879 height 398
click at [1032, 50] on p "Copy booking link" at bounding box center [1017, 58] width 93 height 16
click at [224, 31] on span "Classes" at bounding box center [223, 29] width 37 height 12
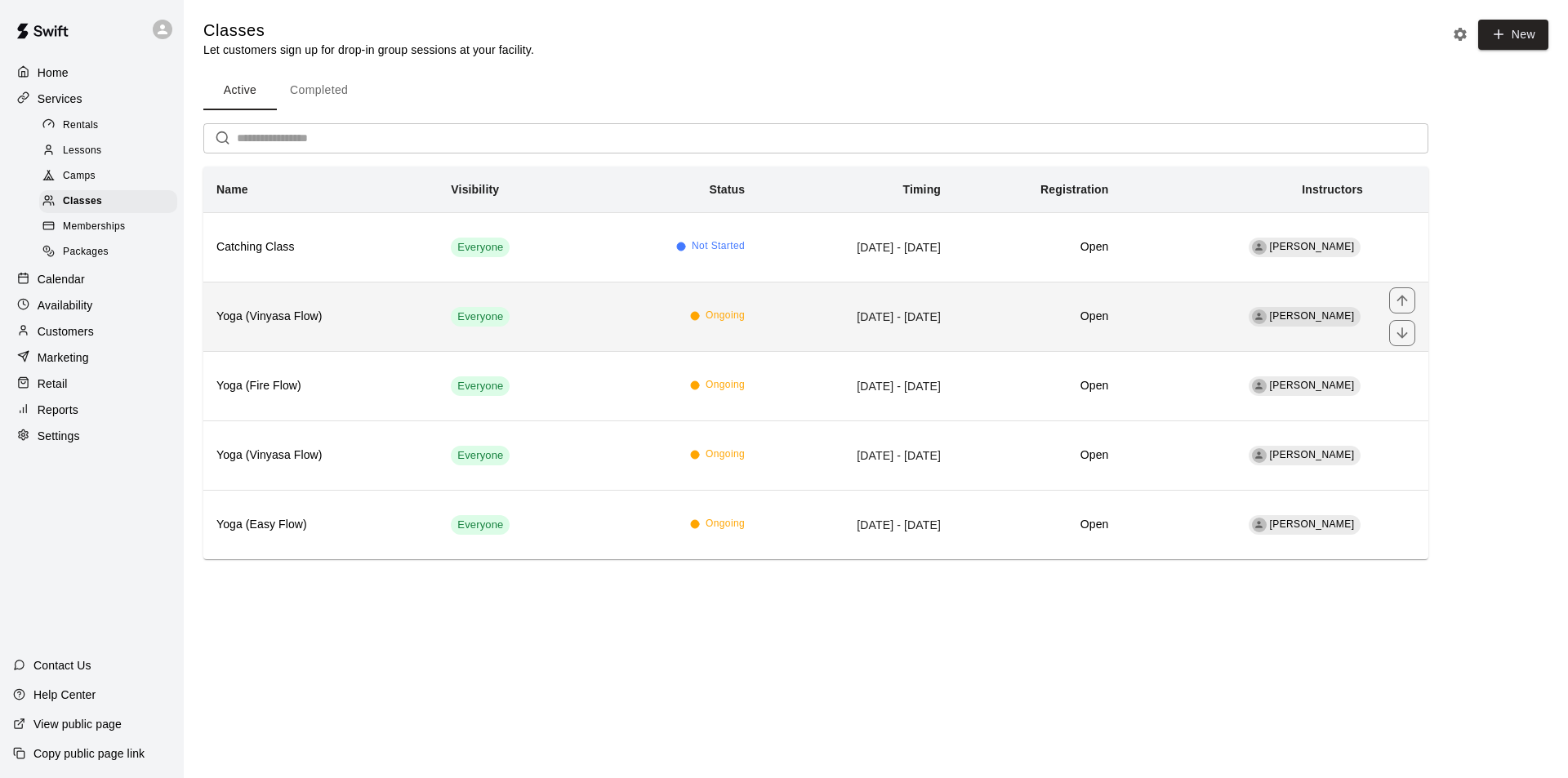
click at [307, 308] on h6 "Yoga (Vinyasa Flow)" at bounding box center [320, 317] width 208 height 18
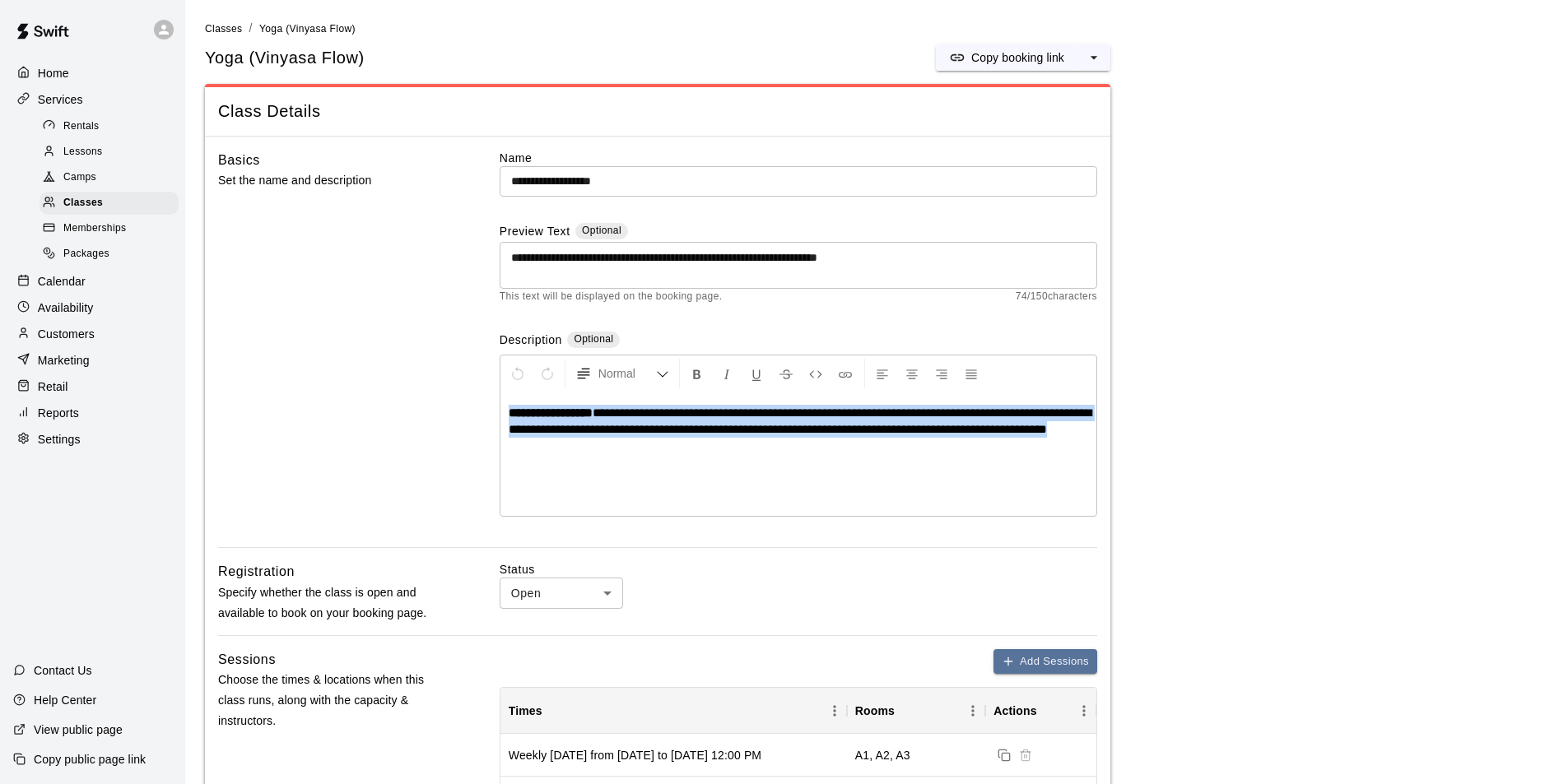
drag, startPoint x: 712, startPoint y: 456, endPoint x: 449, endPoint y: 418, distance: 265.7
click at [449, 418] on div "**********" at bounding box center [657, 348] width 879 height 398
click at [983, 59] on p "Copy booking link" at bounding box center [1017, 58] width 93 height 16
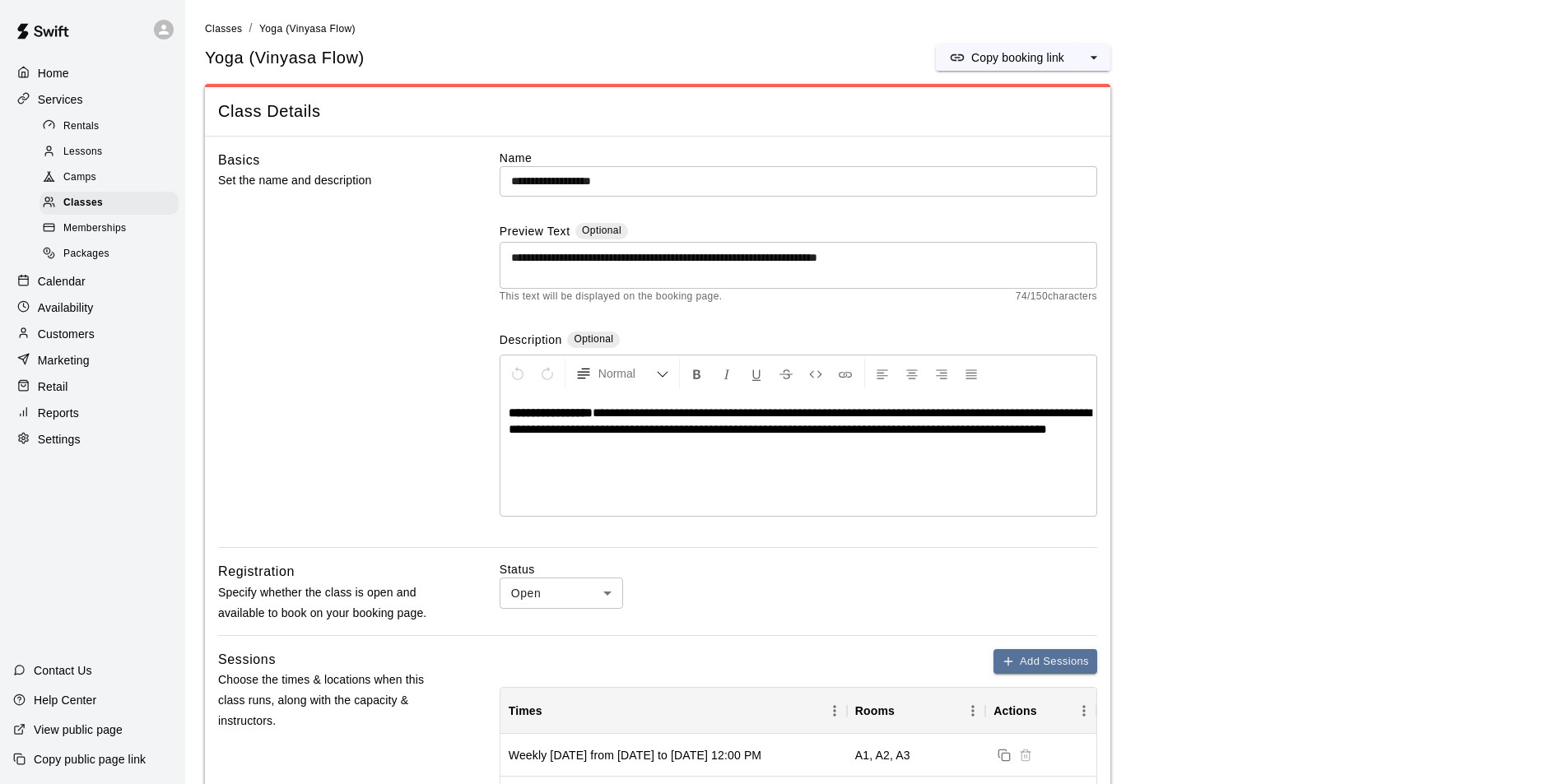
click at [319, 260] on div "Basics Set the name and description" at bounding box center [332, 348] width 229 height 398
click at [227, 27] on span "Classes" at bounding box center [223, 29] width 37 height 12
